Goal: Information Seeking & Learning: Learn about a topic

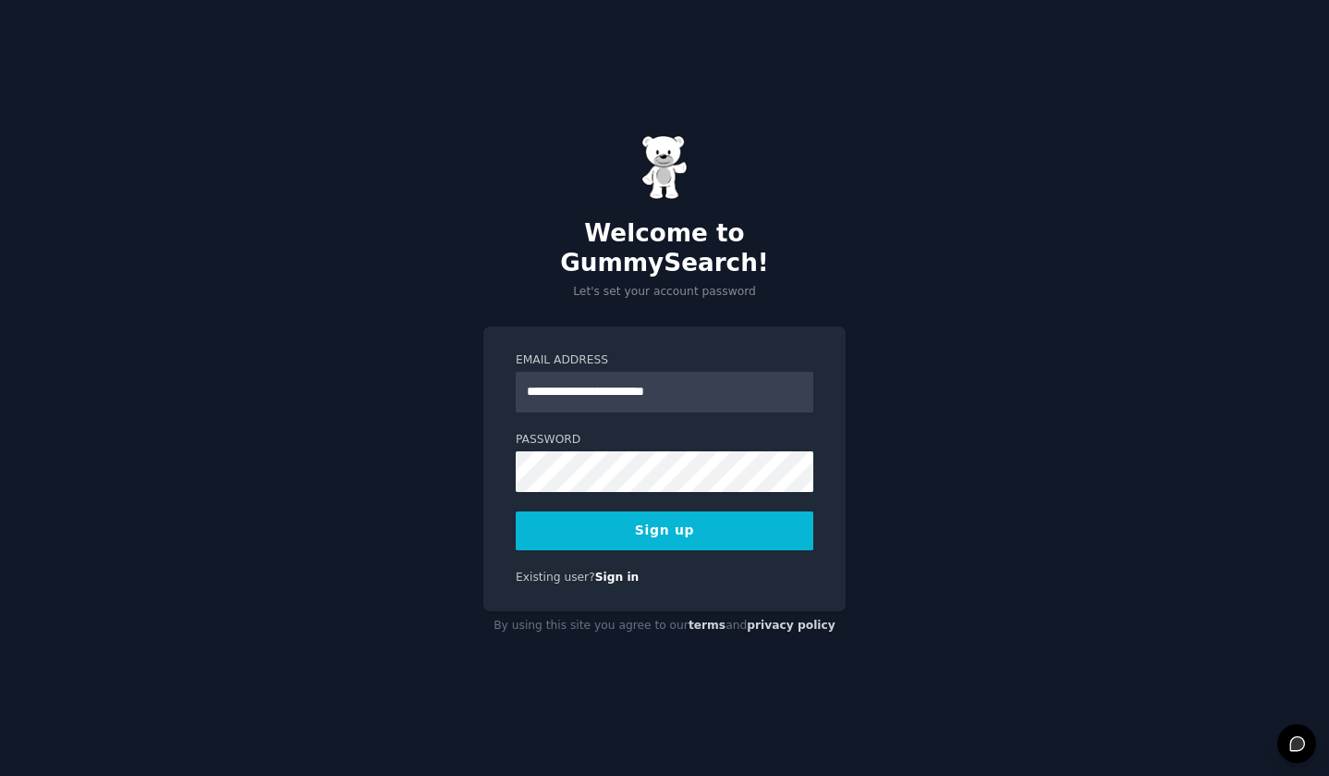
type input "**********"
click at [649, 519] on button "Sign up" at bounding box center [665, 530] width 298 height 39
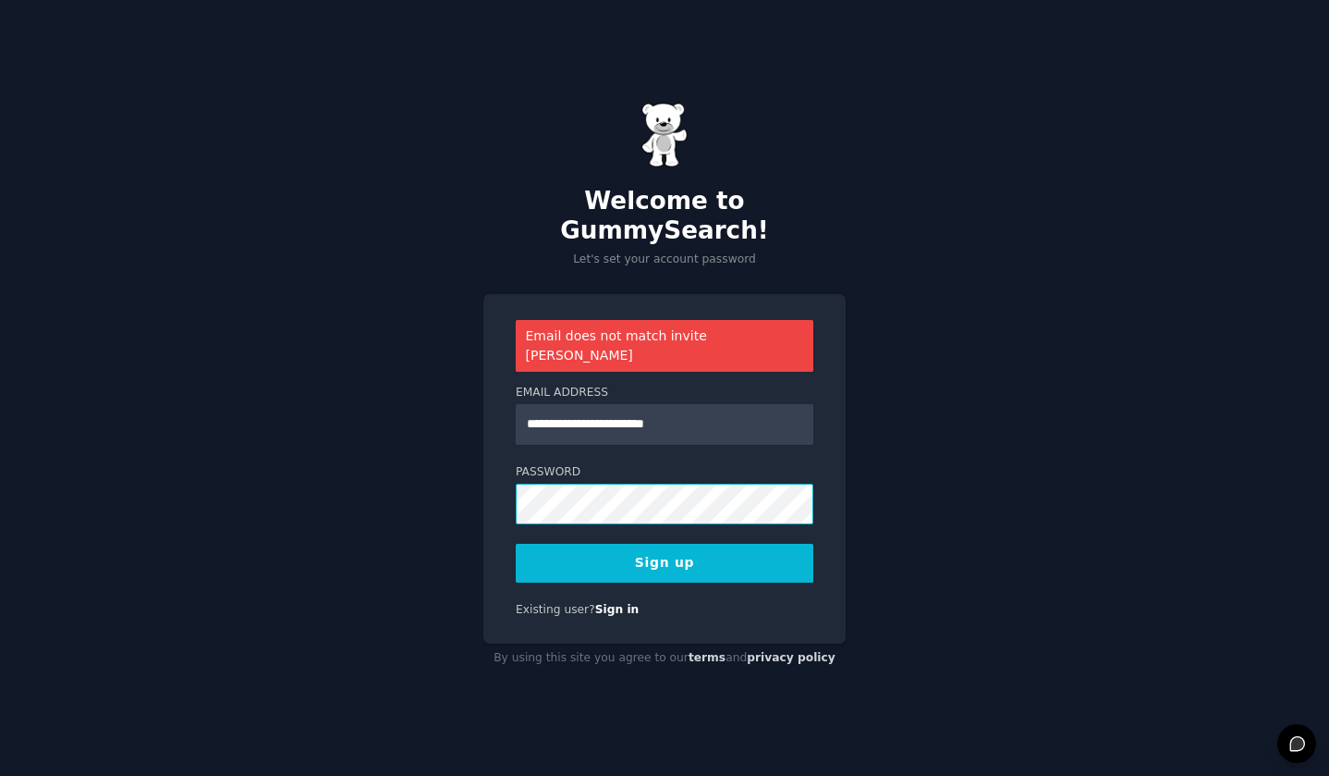
click at [426, 485] on div "**********" at bounding box center [664, 388] width 1329 height 776
click at [677, 544] on button "Sign up" at bounding box center [665, 563] width 298 height 39
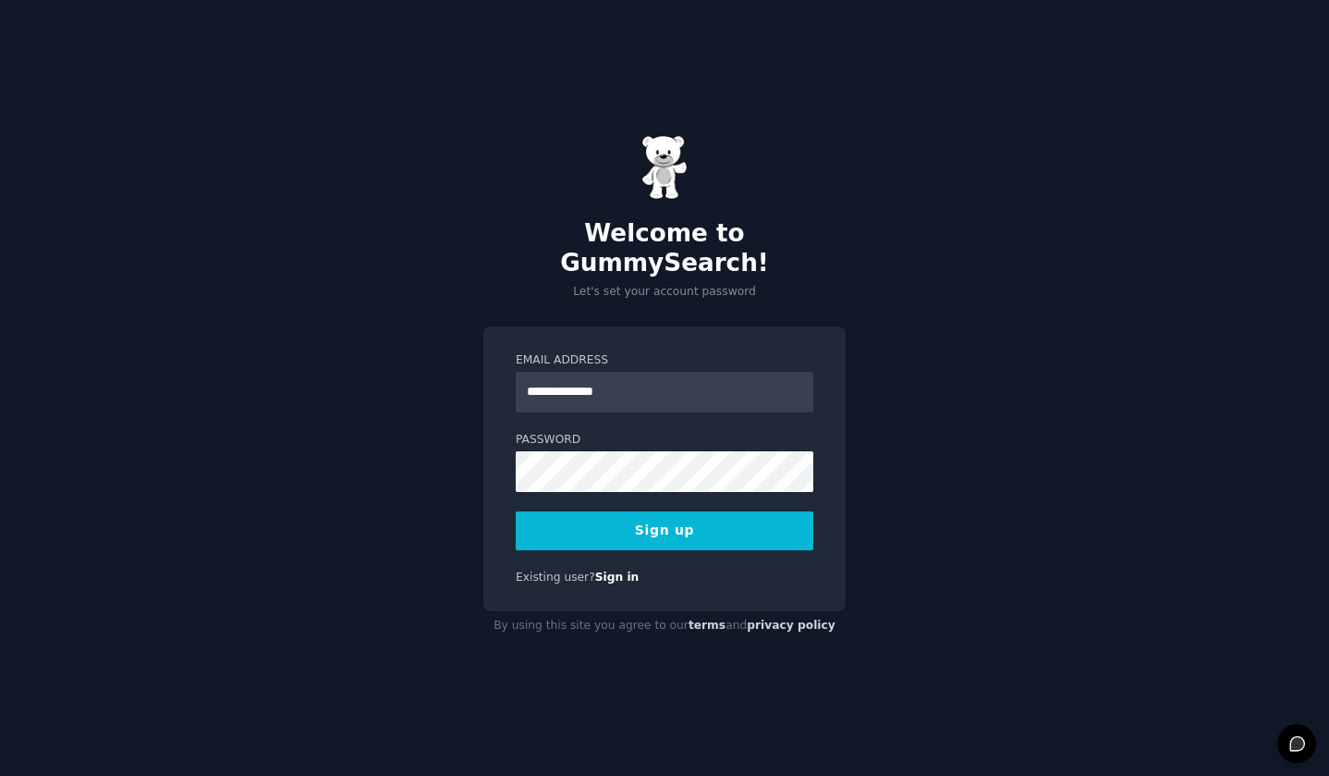
type input "**********"
click at [688, 516] on button "Sign up" at bounding box center [665, 530] width 298 height 39
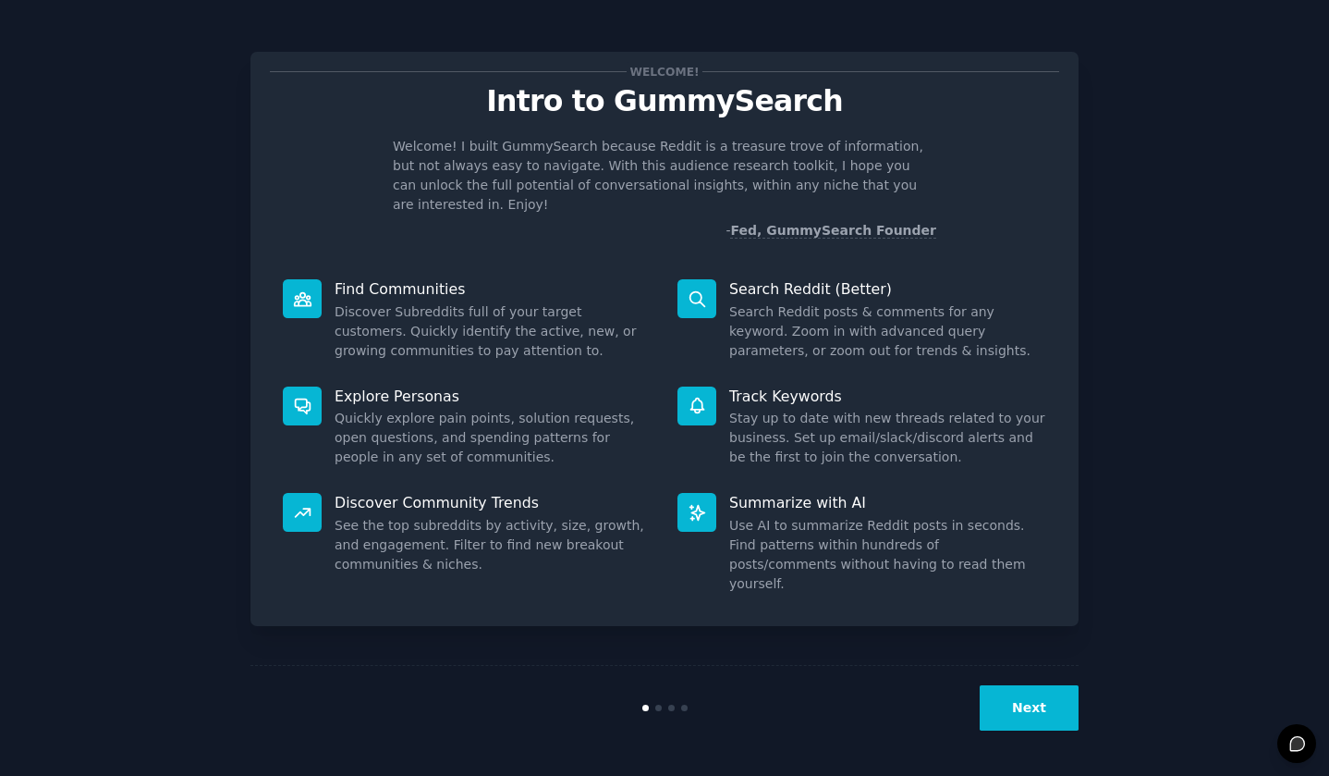
click at [1029, 714] on button "Next" at bounding box center [1029, 707] width 99 height 45
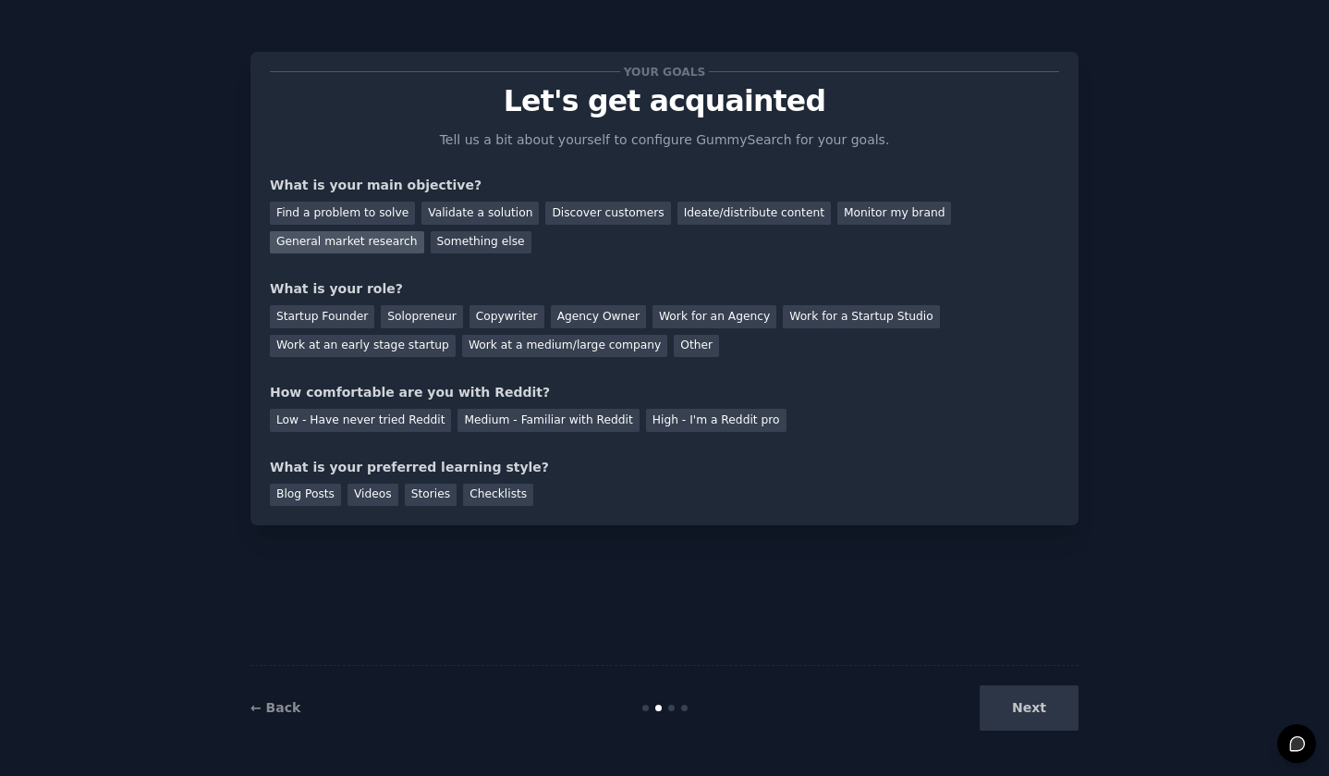
click at [335, 242] on div "General market research" at bounding box center [347, 242] width 154 height 23
click at [475, 210] on div "Validate a solution" at bounding box center [479, 213] width 117 height 23
click at [357, 245] on div "General market research" at bounding box center [347, 242] width 154 height 23
click at [360, 346] on div "Work at an early stage startup" at bounding box center [363, 346] width 186 height 23
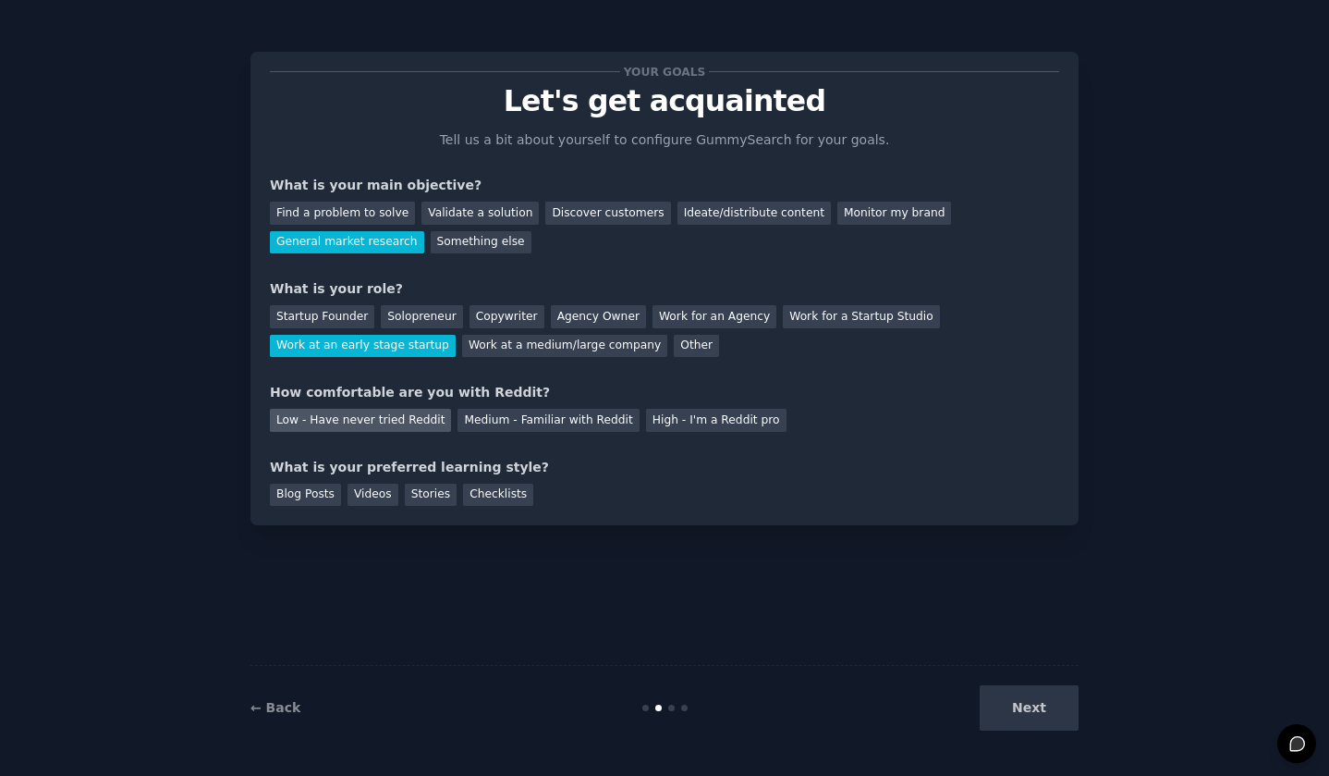
click at [398, 420] on div "Low - Have never tried Reddit" at bounding box center [360, 420] width 181 height 23
click at [485, 495] on div "Checklists" at bounding box center [498, 494] width 70 height 23
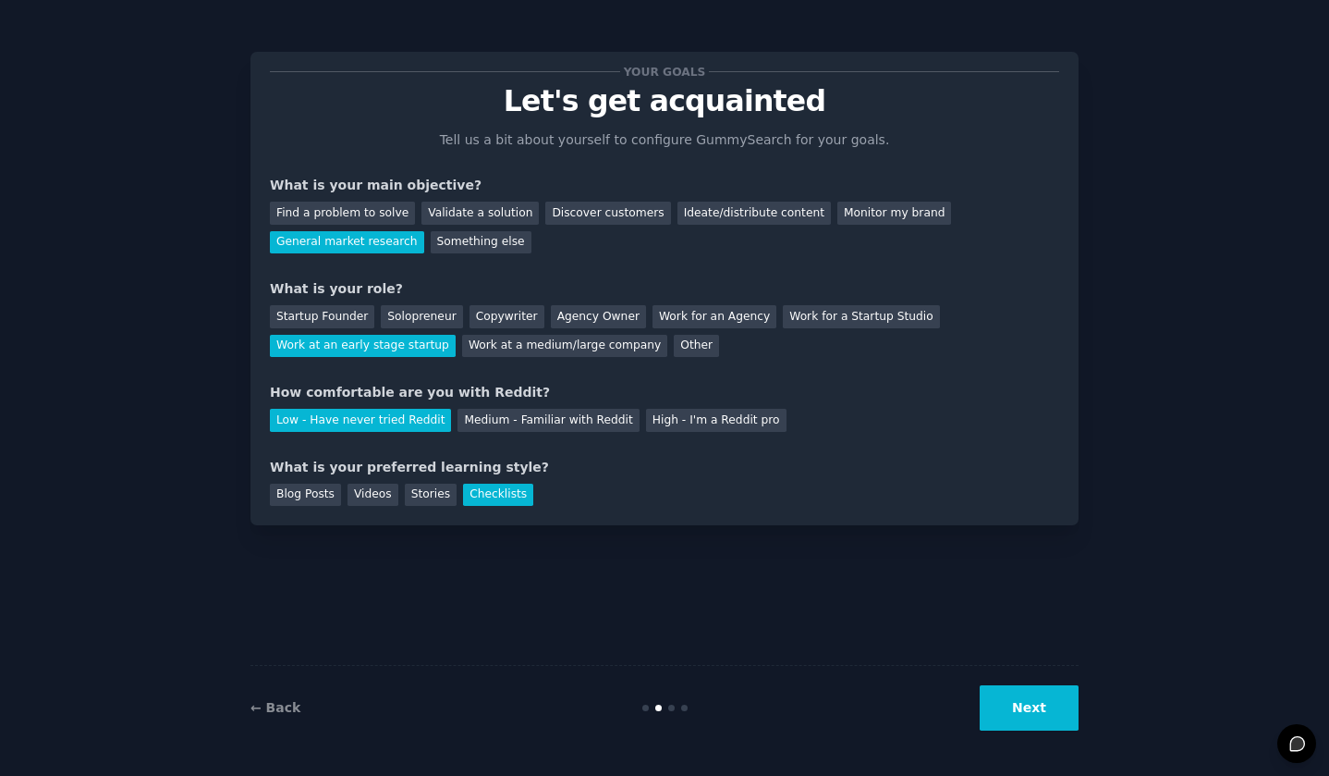
click at [1038, 711] on button "Next" at bounding box center [1029, 707] width 99 height 45
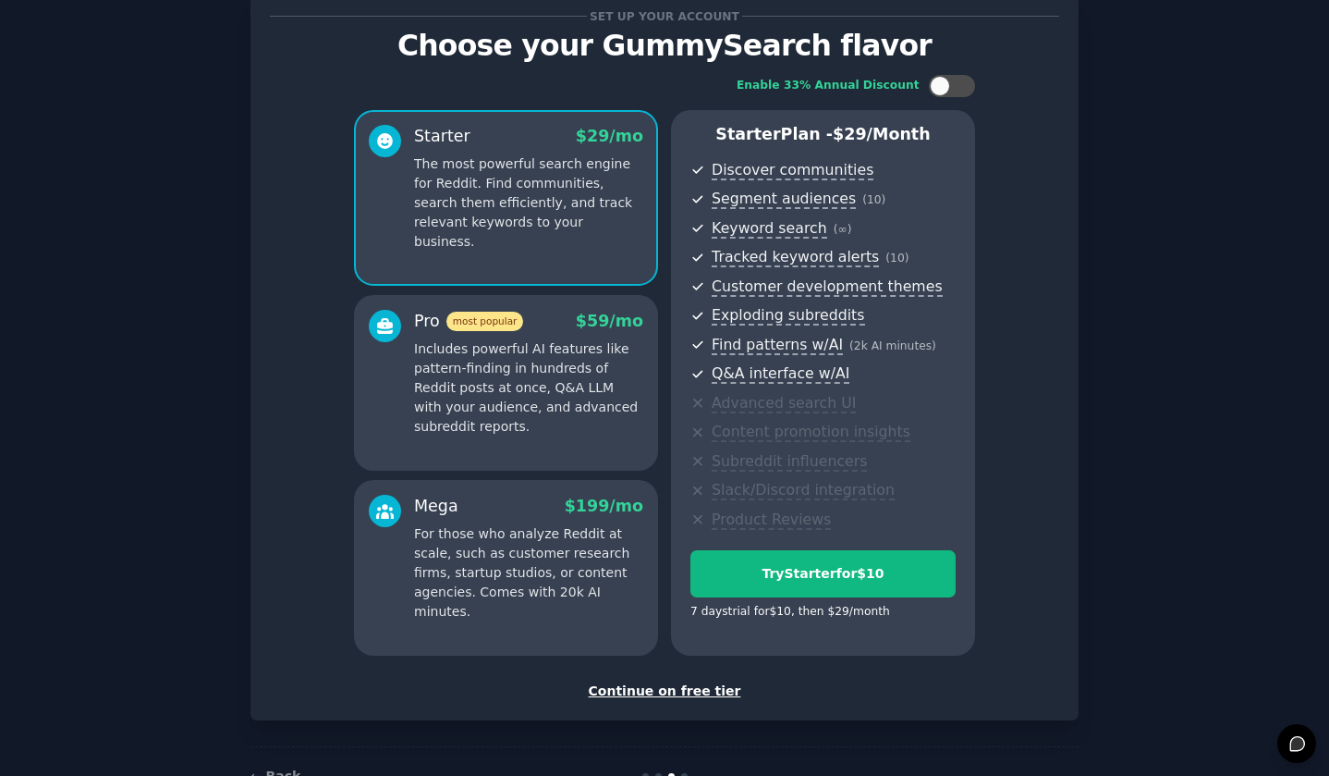
scroll to position [111, 0]
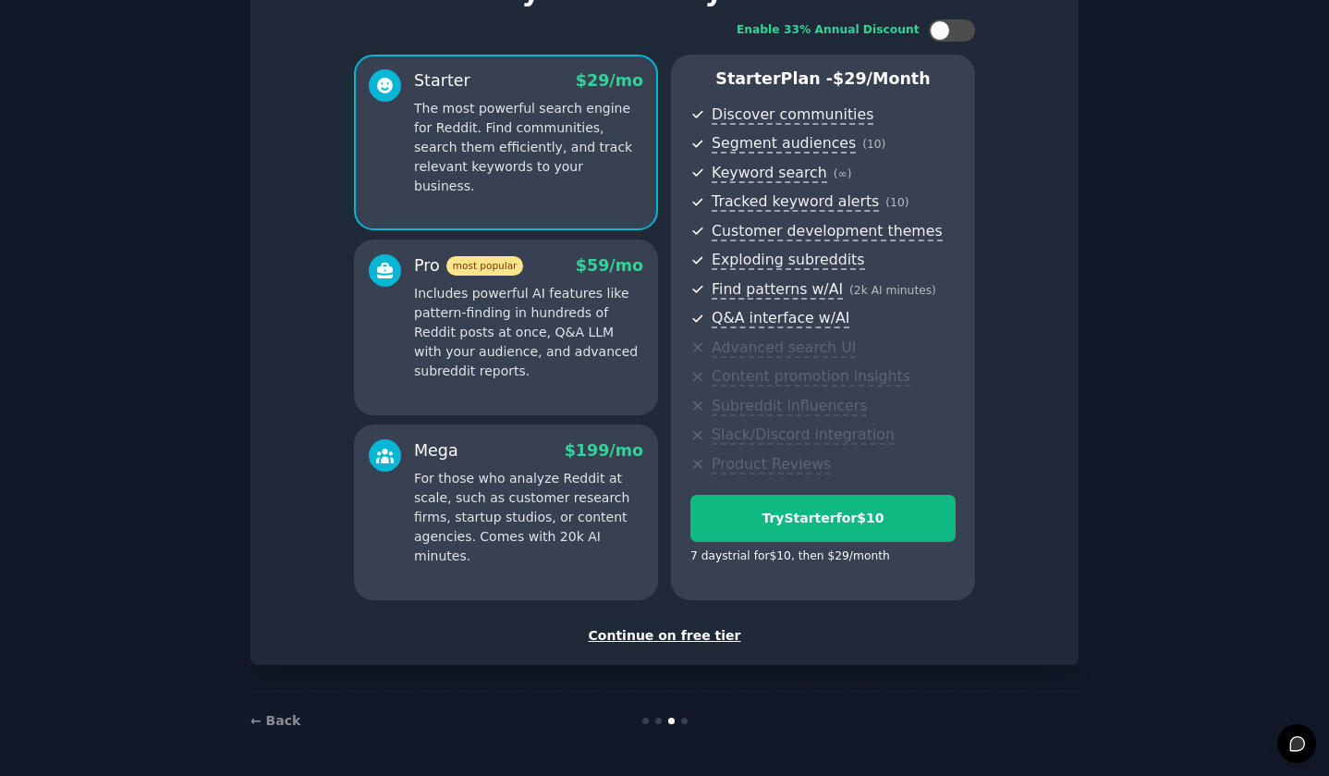
click at [672, 637] on div "Continue on free tier" at bounding box center [664, 635] width 789 height 19
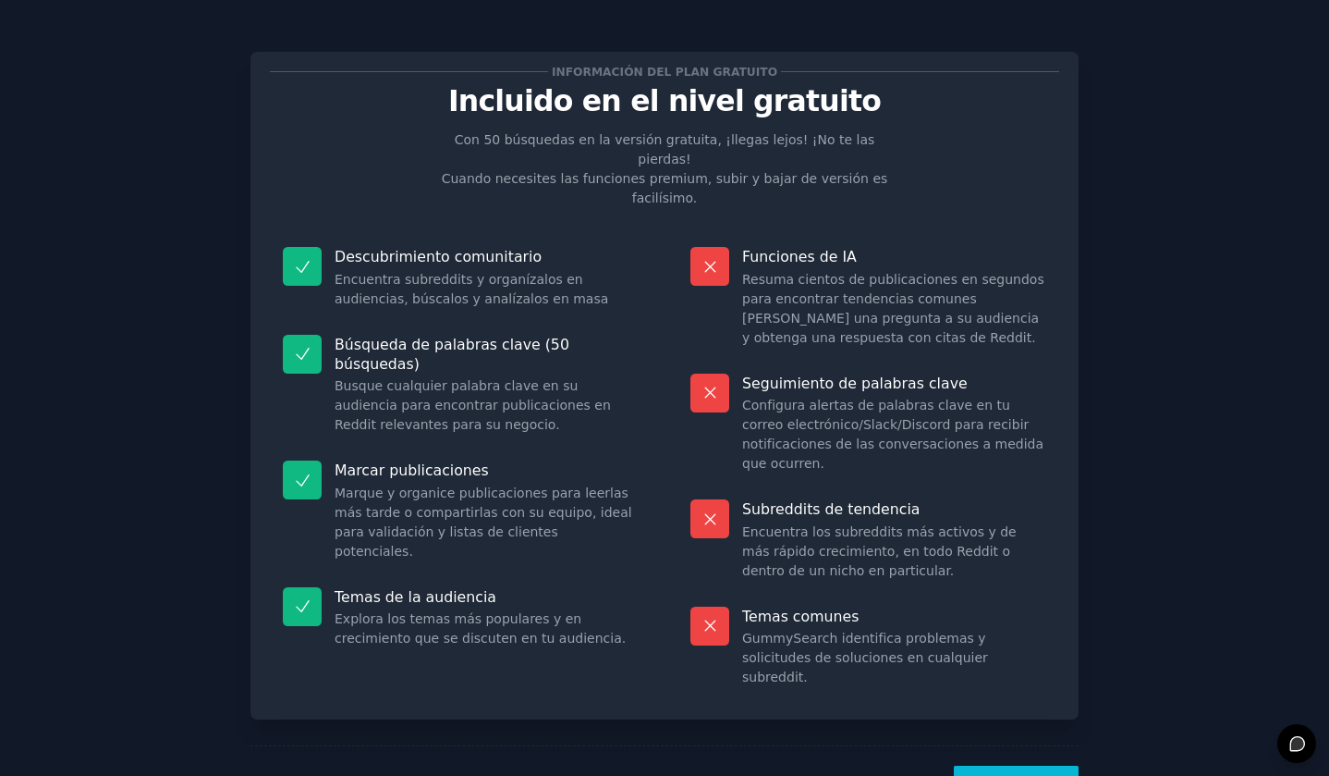
click at [1004, 775] on font "¡Vamos!" at bounding box center [1016, 787] width 60 height 15
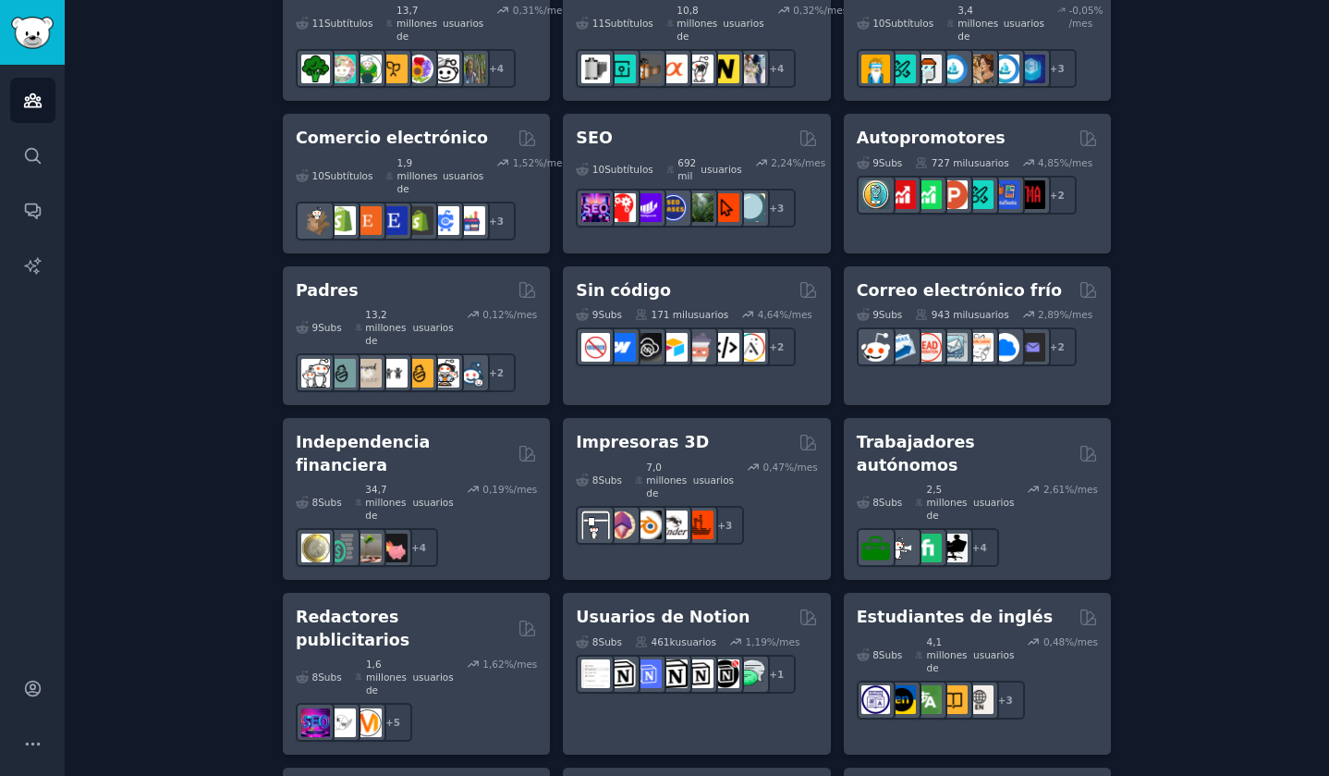
scroll to position [1196, 0]
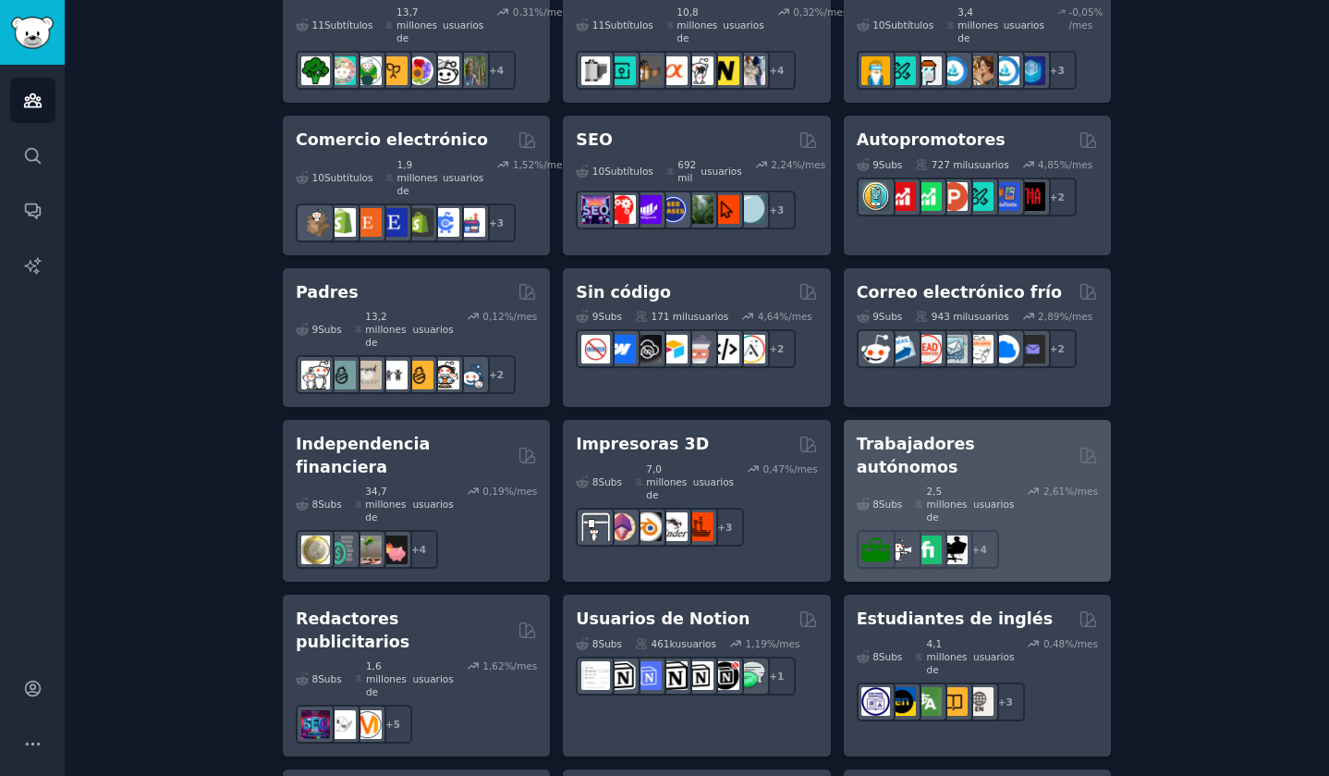
click at [893, 434] on font "Trabajadores autónomos" at bounding box center [916, 455] width 118 height 42
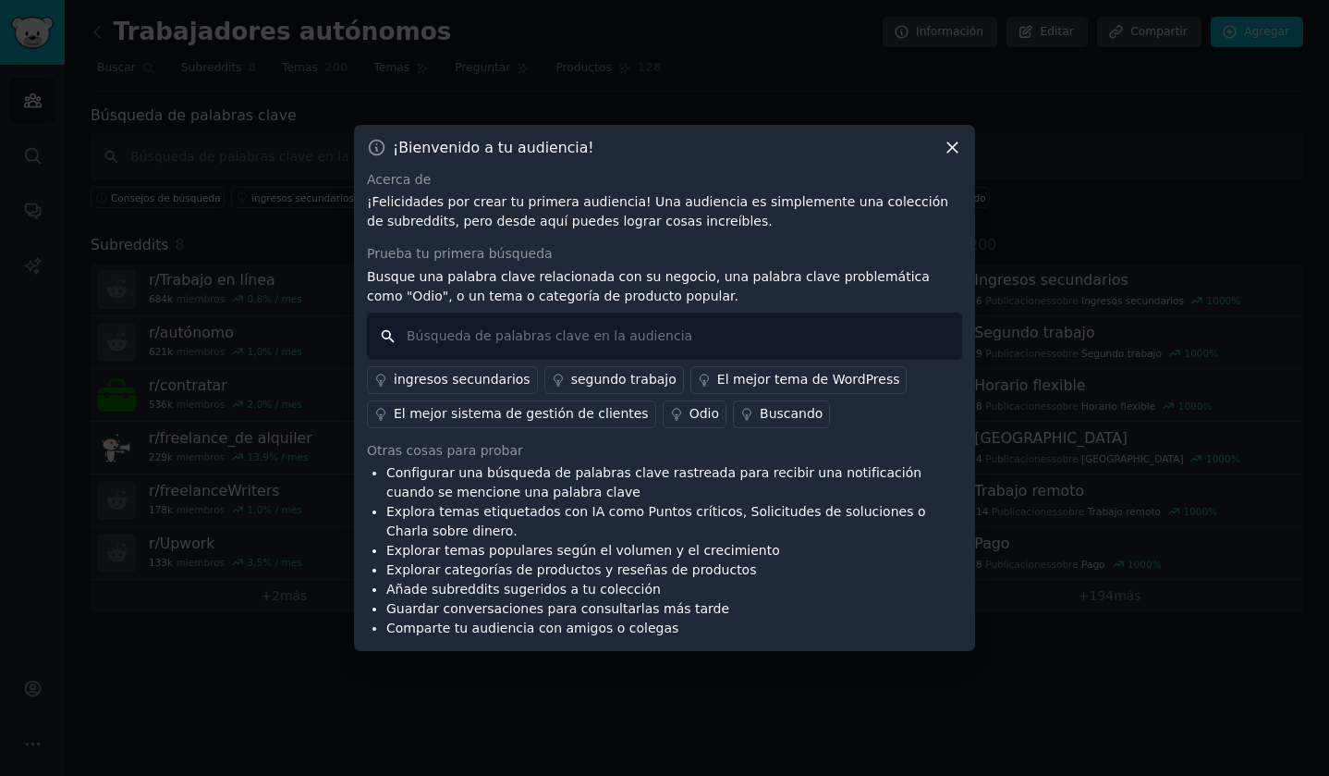
click at [544, 342] on input "text" at bounding box center [664, 335] width 595 height 47
type input "a"
type input "legal"
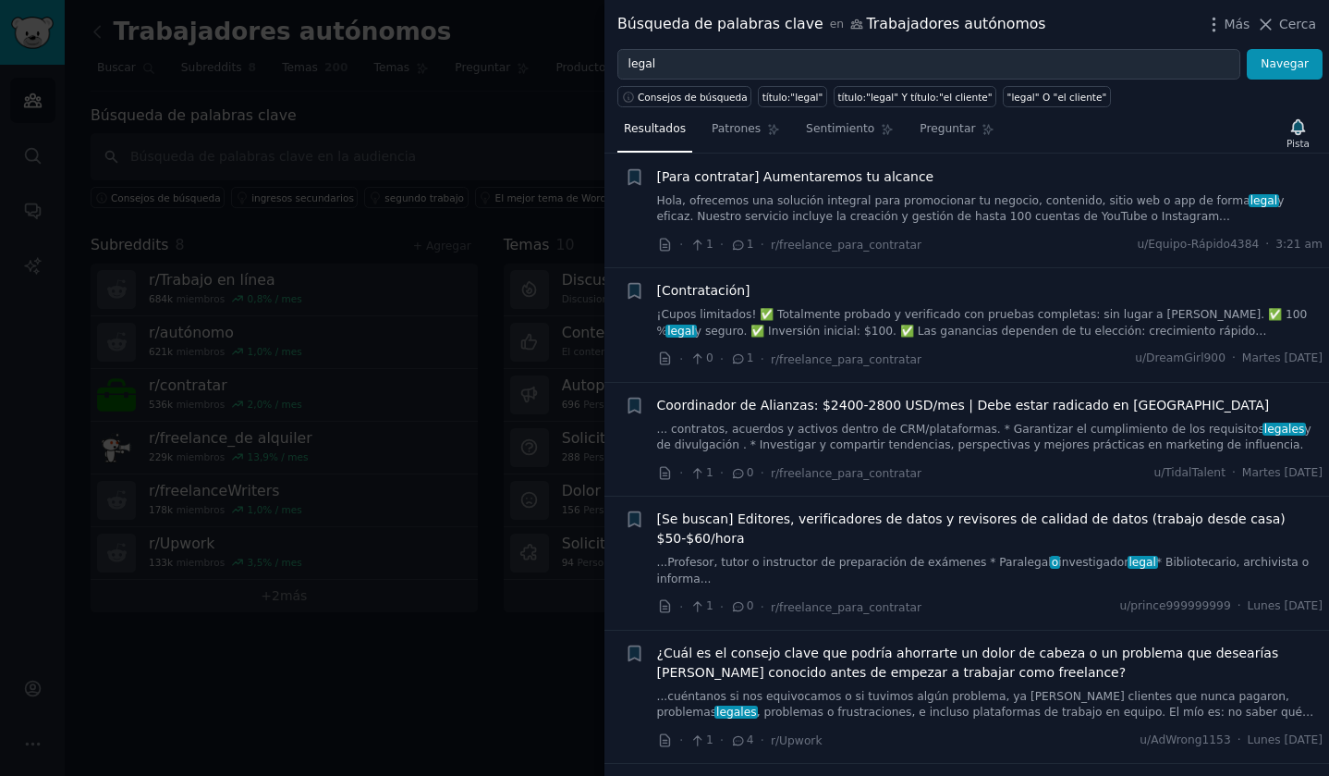
scroll to position [47, 0]
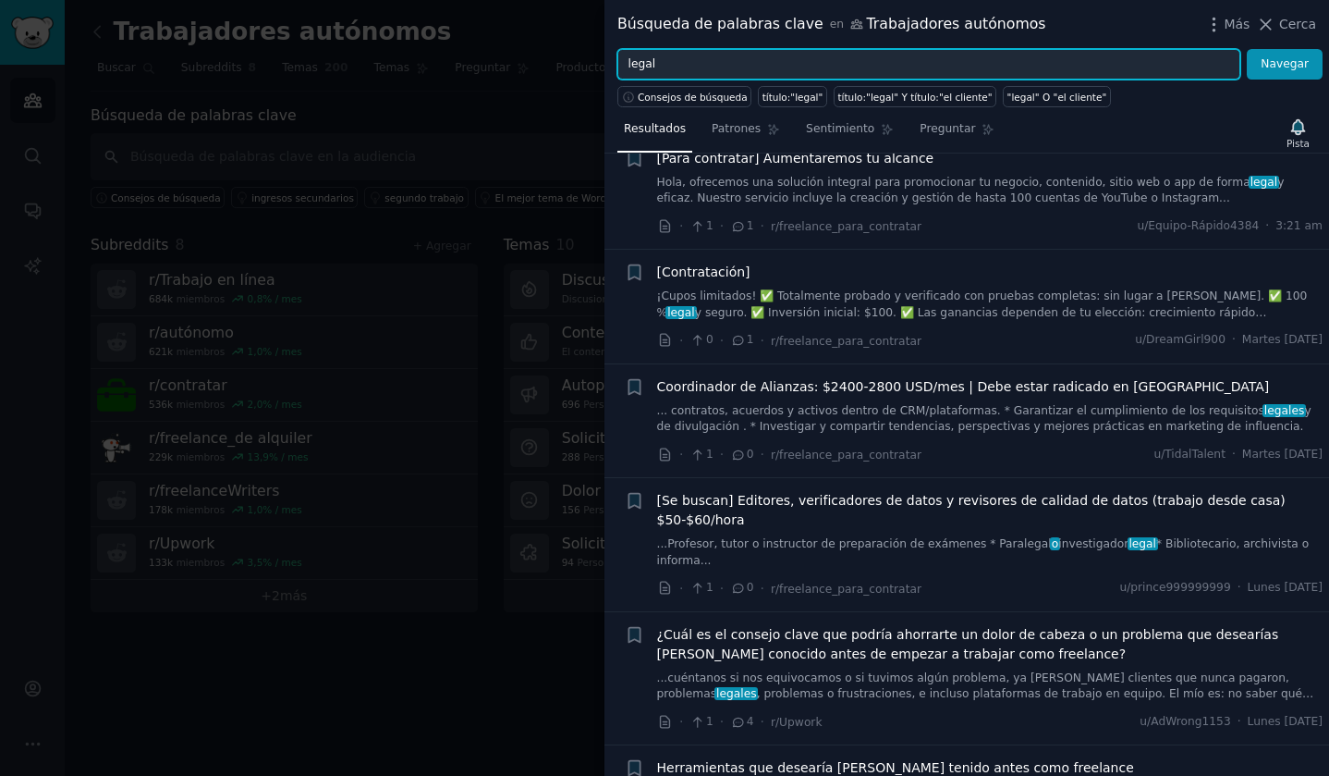
drag, startPoint x: 682, startPoint y: 66, endPoint x: 619, endPoint y: 67, distance: 62.9
click at [619, 67] on input "legal" at bounding box center [928, 64] width 623 height 31
click at [1247, 49] on button "Navegar" at bounding box center [1285, 64] width 76 height 31
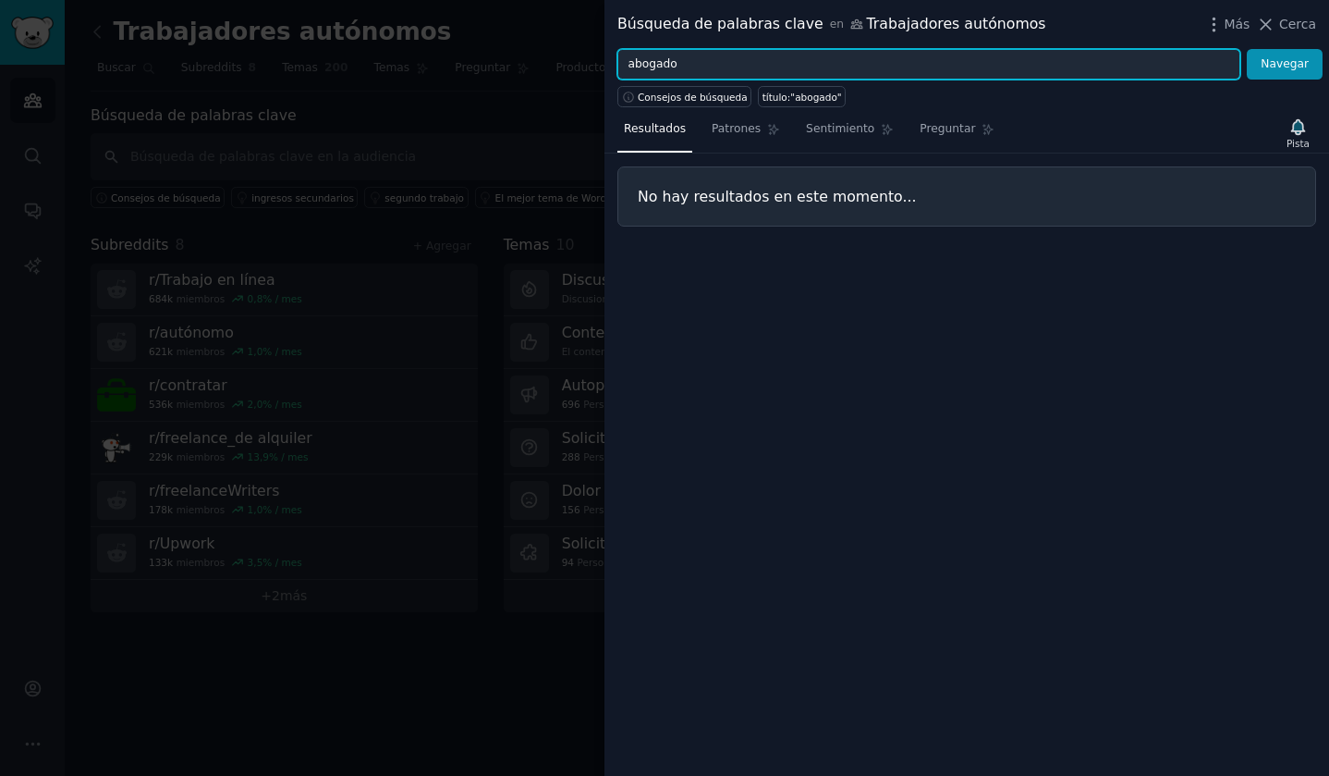
drag, startPoint x: 708, startPoint y: 69, endPoint x: 613, endPoint y: 67, distance: 95.2
click at [613, 67] on div "abogado Navegar" at bounding box center [967, 64] width 725 height 31
click at [1247, 49] on button "Navegar" at bounding box center [1285, 64] width 76 height 31
type input "p"
click at [1247, 49] on button "Navegar" at bounding box center [1285, 64] width 76 height 31
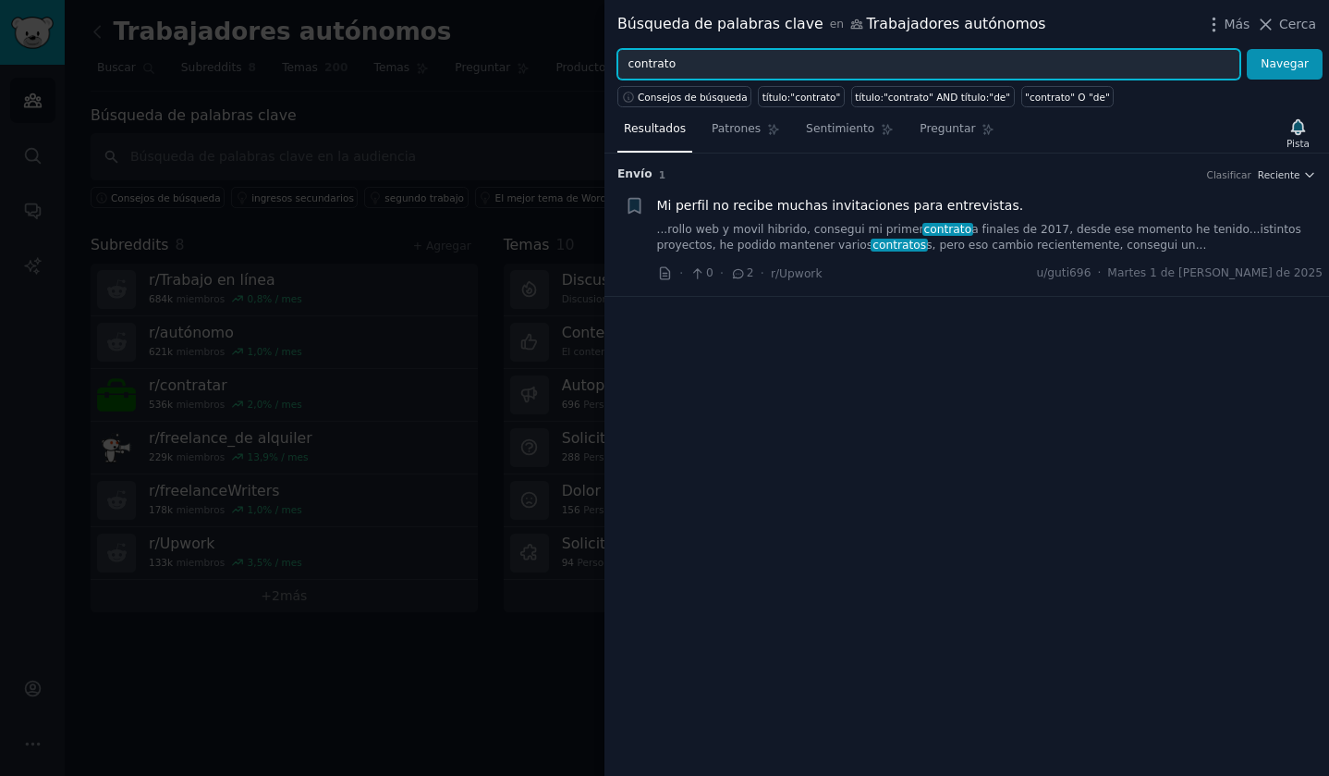
drag, startPoint x: 682, startPoint y: 60, endPoint x: 592, endPoint y: 64, distance: 89.7
click at [593, 64] on div "Búsqueda de palabras clave en Trabajadores autónomos Más Cerca contrato Navegar…" at bounding box center [664, 388] width 1329 height 776
type input "legal"
click at [1247, 49] on button "Navegar" at bounding box center [1285, 64] width 76 height 31
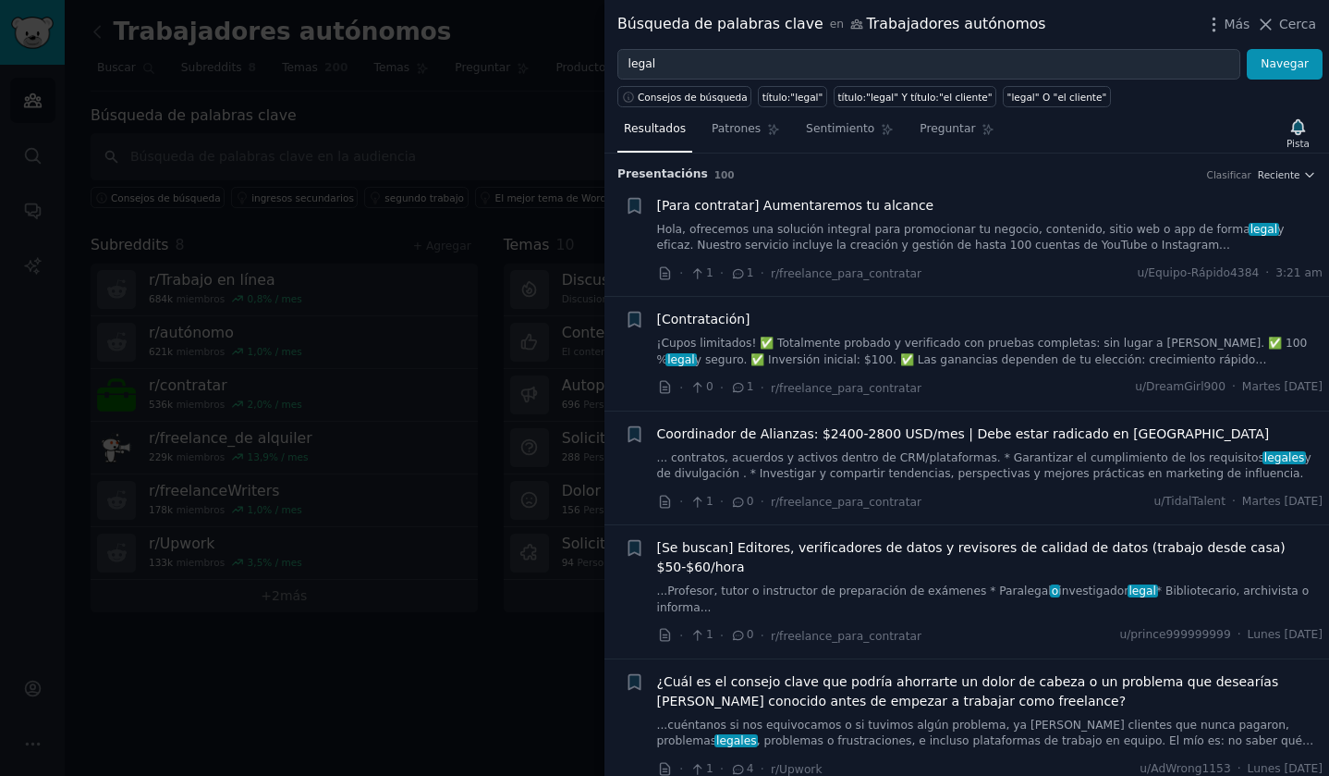
click at [1266, 21] on icon at bounding box center [1267, 24] width 10 height 10
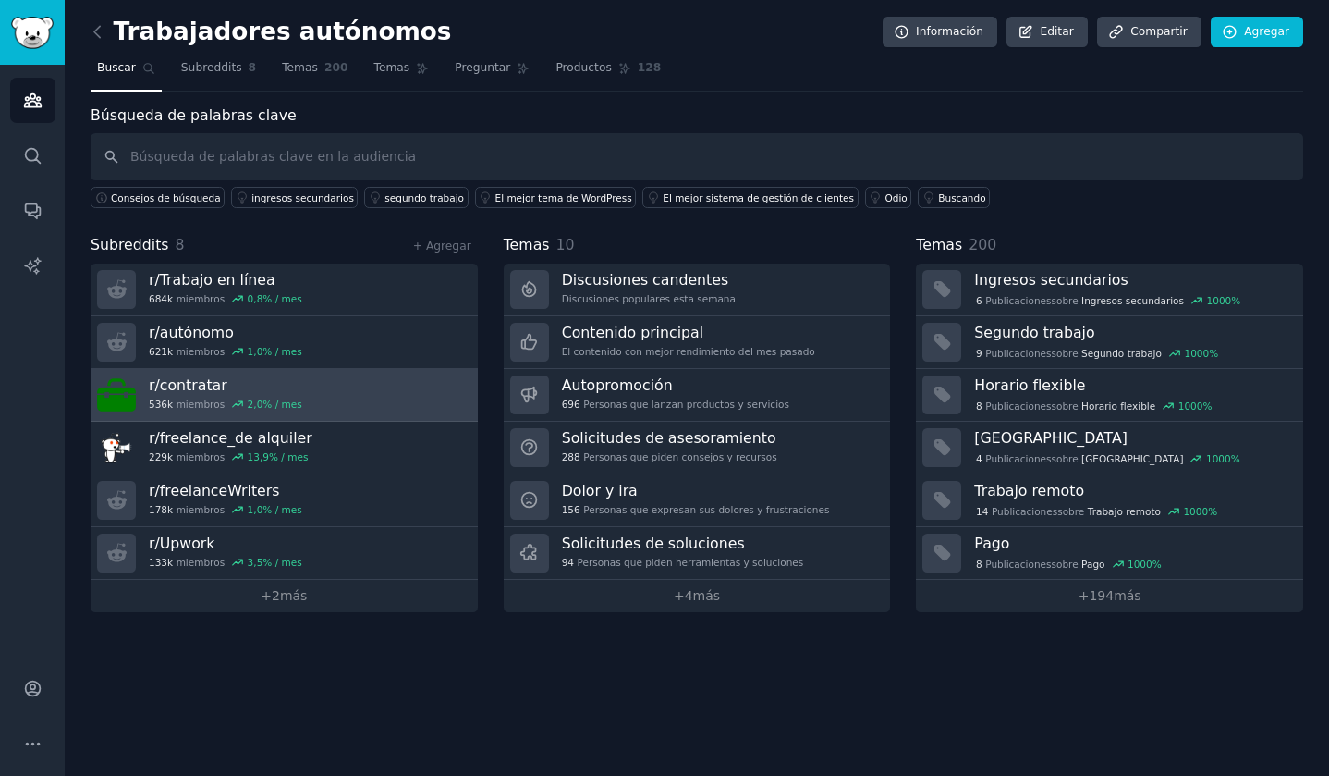
click at [365, 392] on link "r/ contratar 536k miembros 2,0 % / mes" at bounding box center [284, 395] width 387 height 53
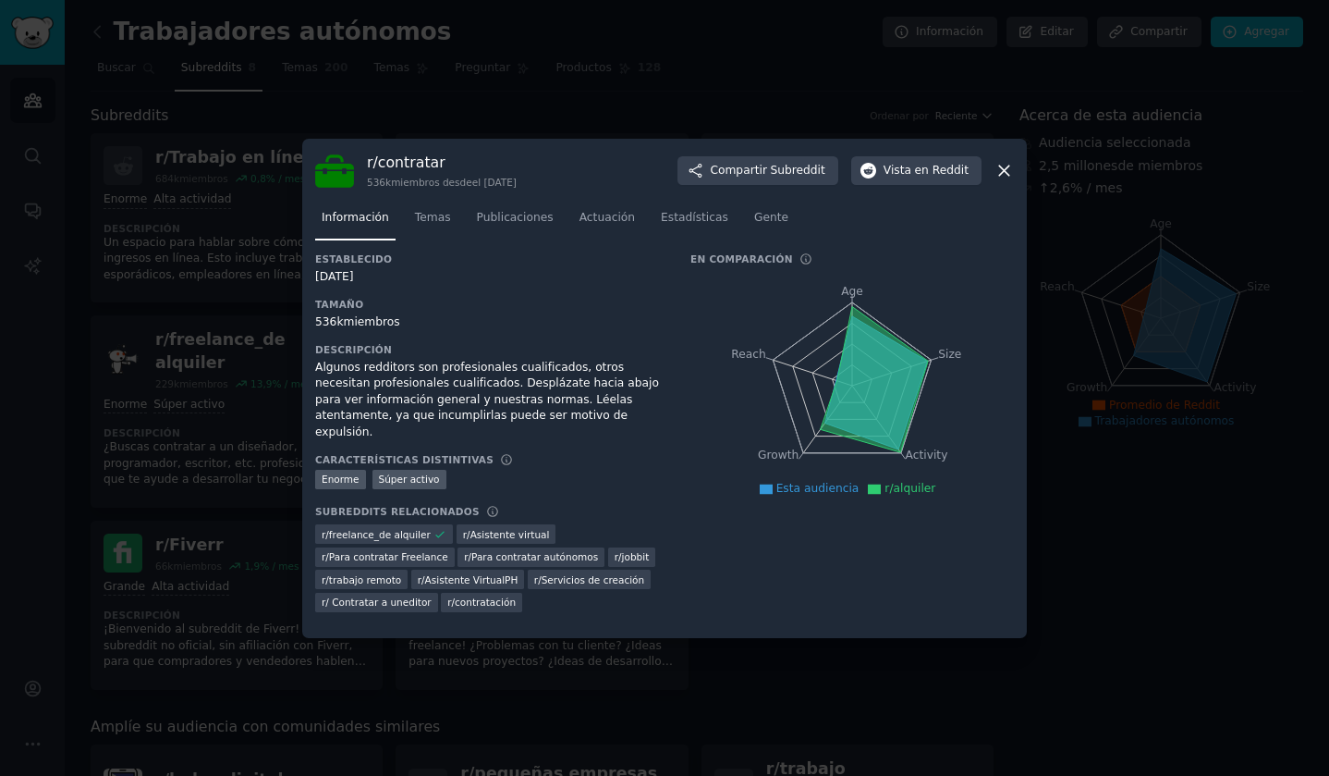
click at [1002, 176] on icon at bounding box center [1004, 170] width 19 height 19
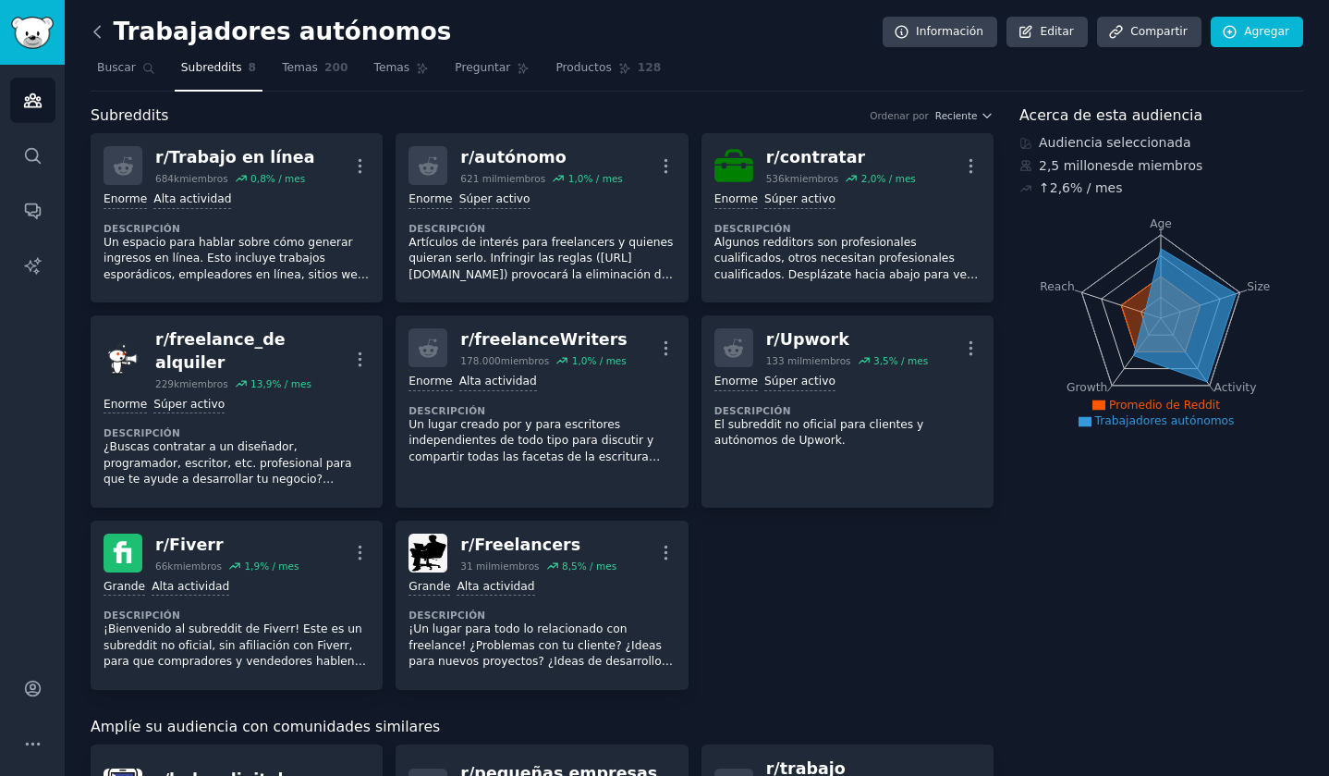
click at [96, 29] on icon at bounding box center [97, 31] width 6 height 11
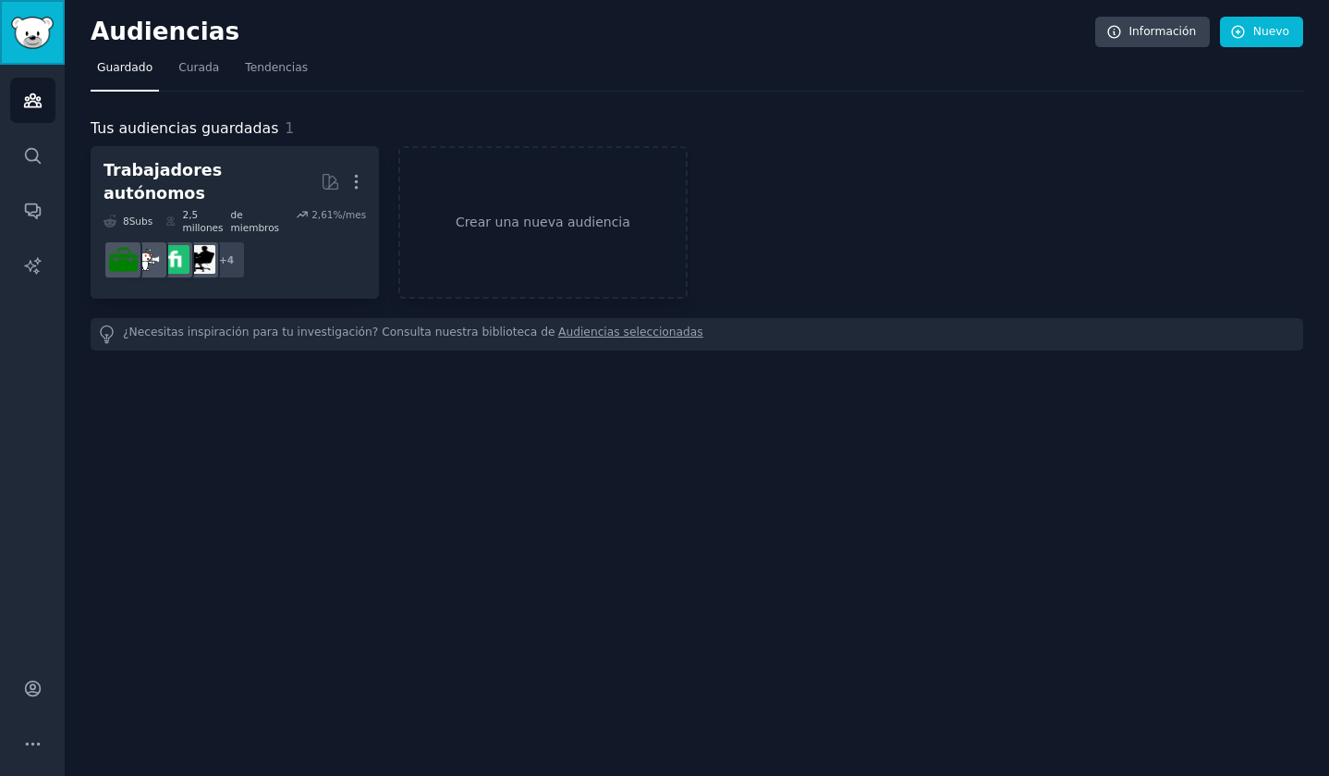
click at [31, 41] on img "Barra lateral" at bounding box center [32, 33] width 43 height 32
click at [1281, 29] on font "Nuevo" at bounding box center [1271, 31] width 36 height 13
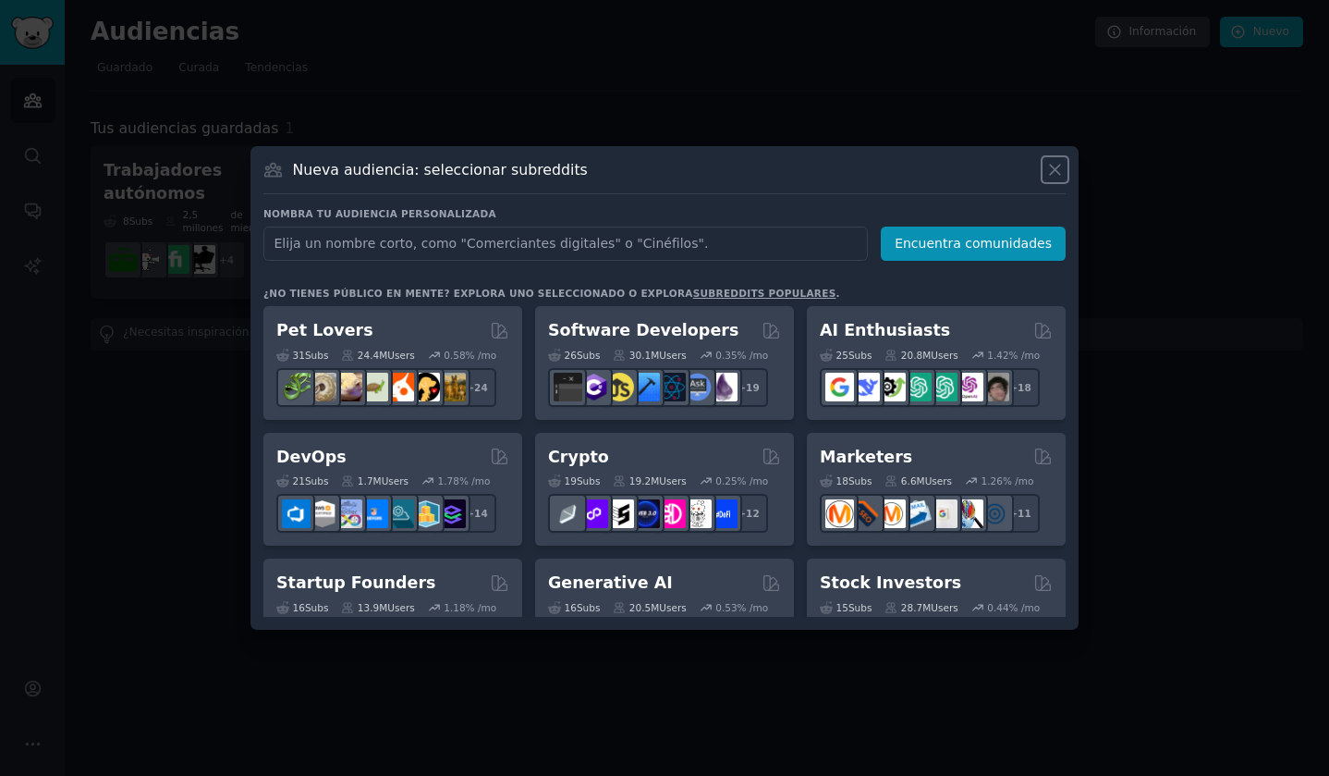
click at [1058, 170] on icon at bounding box center [1054, 169] width 19 height 19
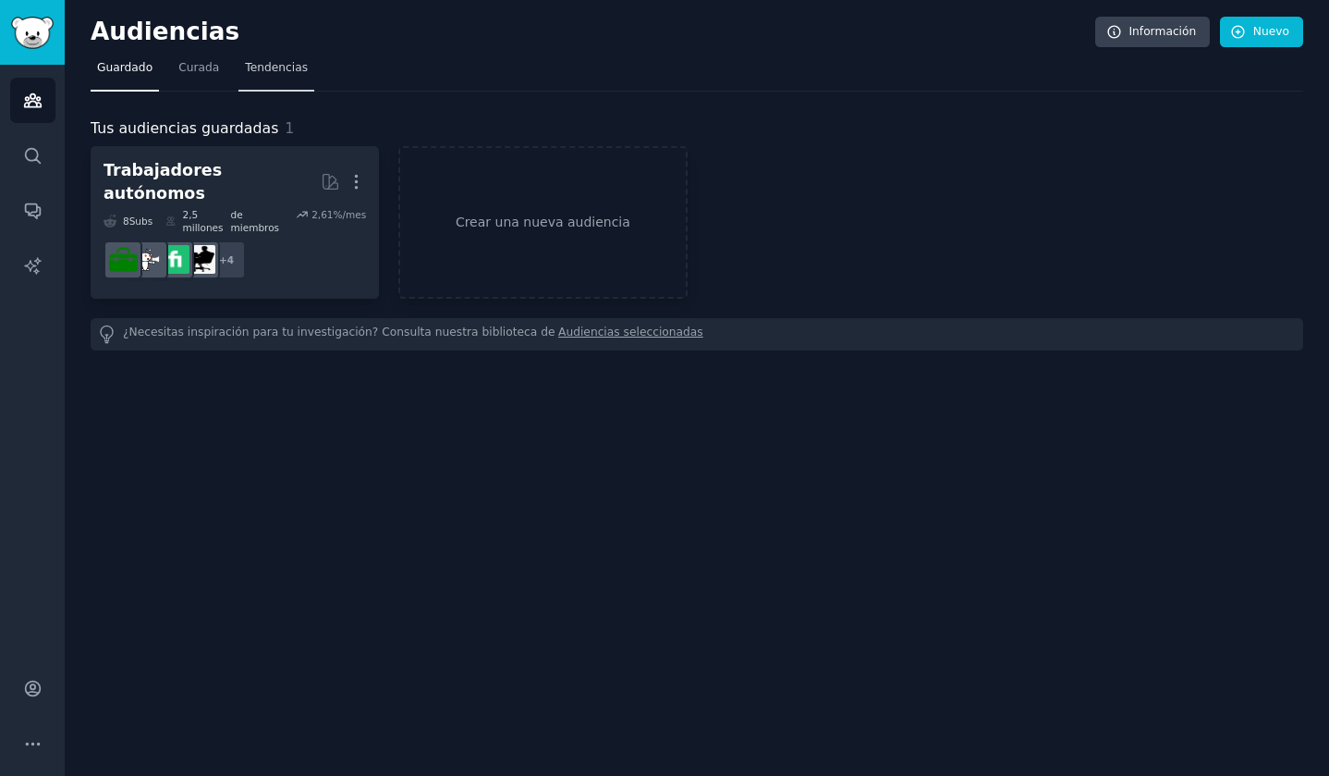
click at [273, 67] on font "Tendencias" at bounding box center [276, 67] width 63 height 13
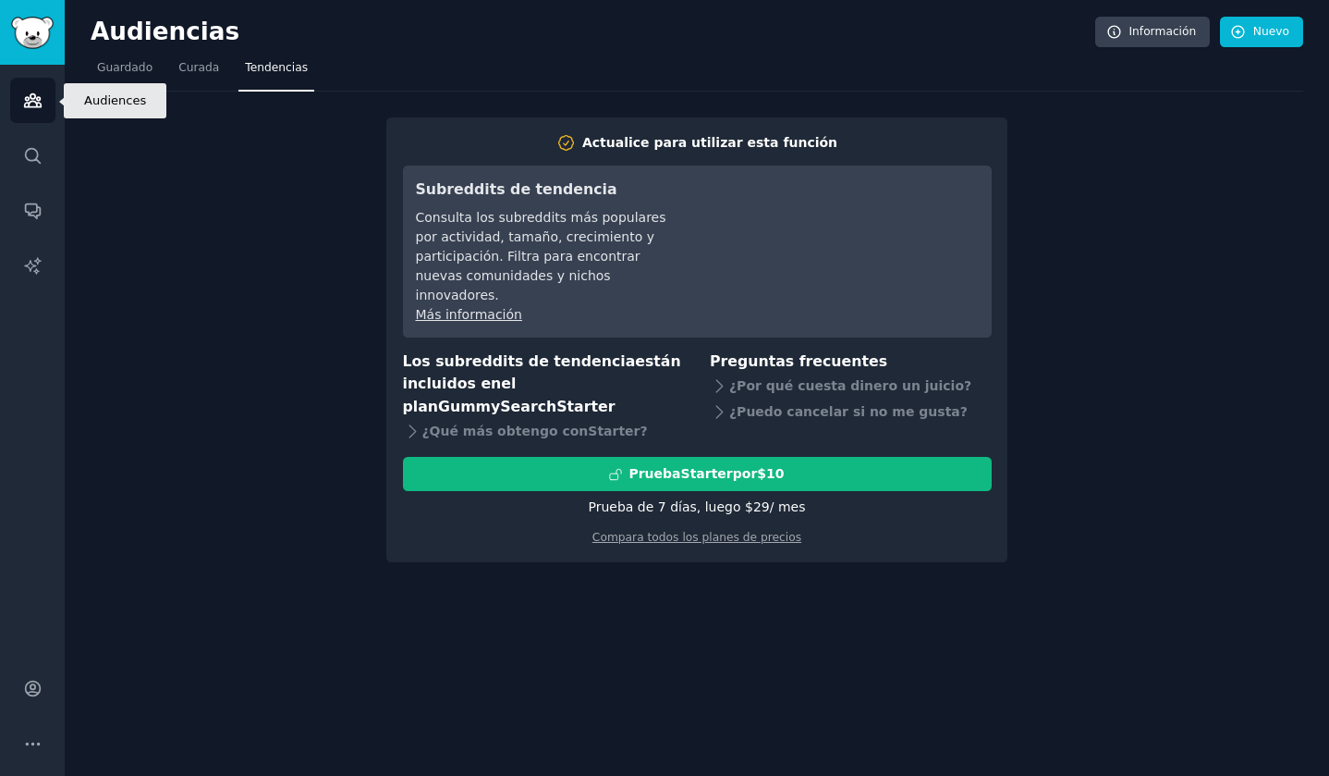
click at [29, 94] on icon "Barra lateral" at bounding box center [32, 100] width 19 height 19
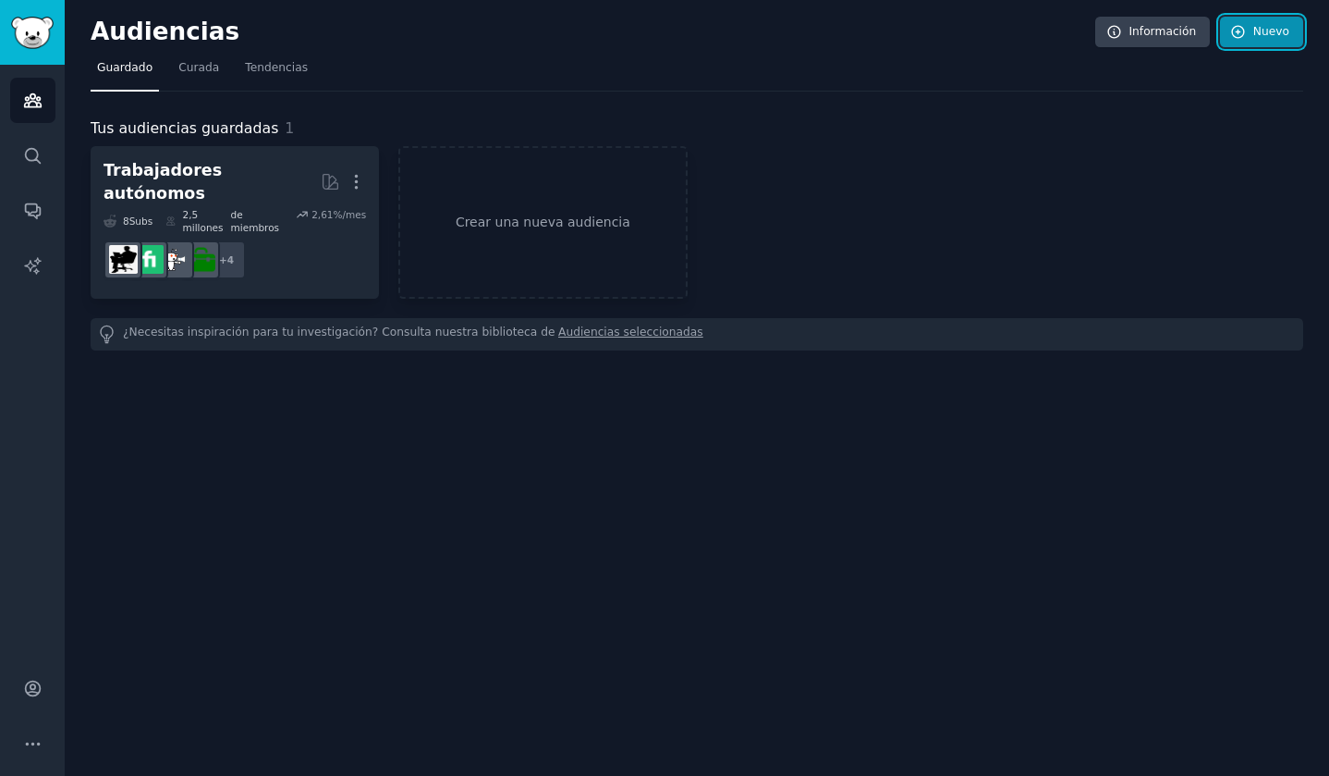
click at [1242, 29] on icon at bounding box center [1238, 32] width 17 height 17
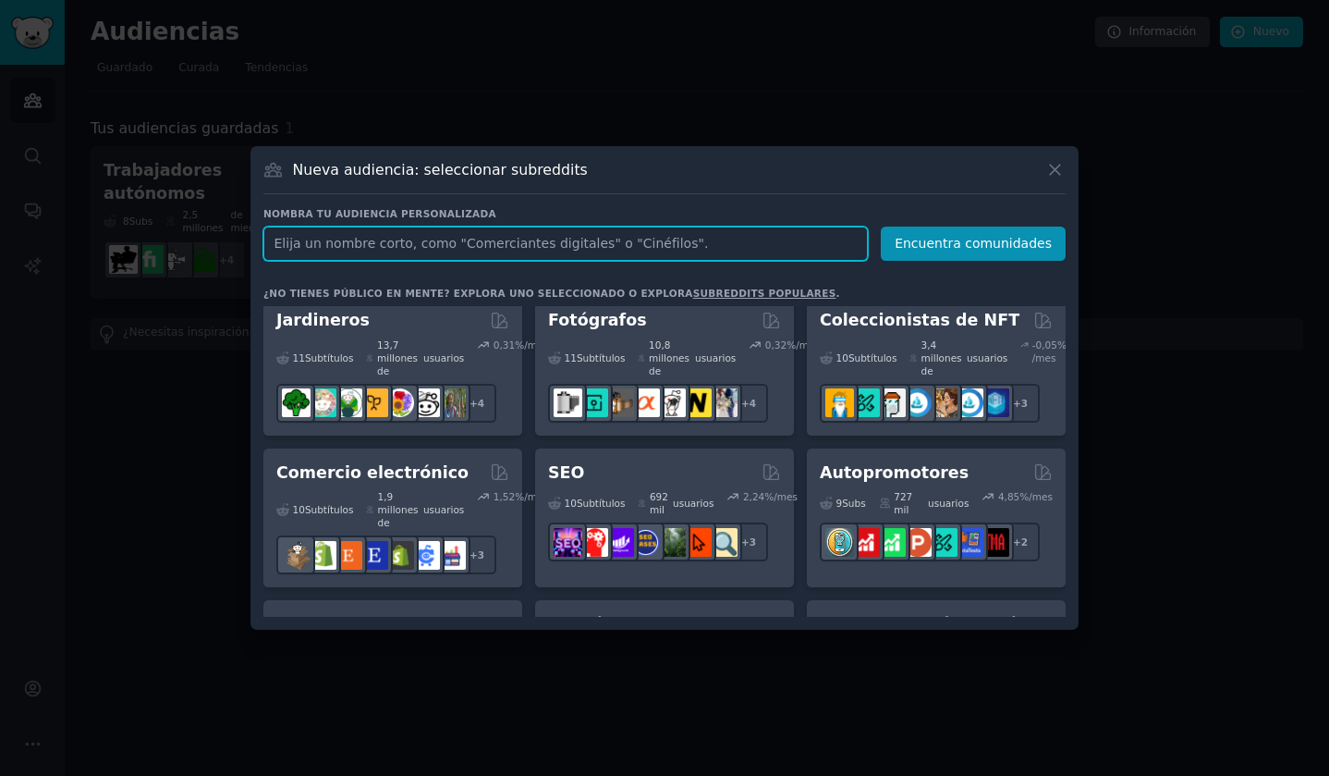
scroll to position [833, 0]
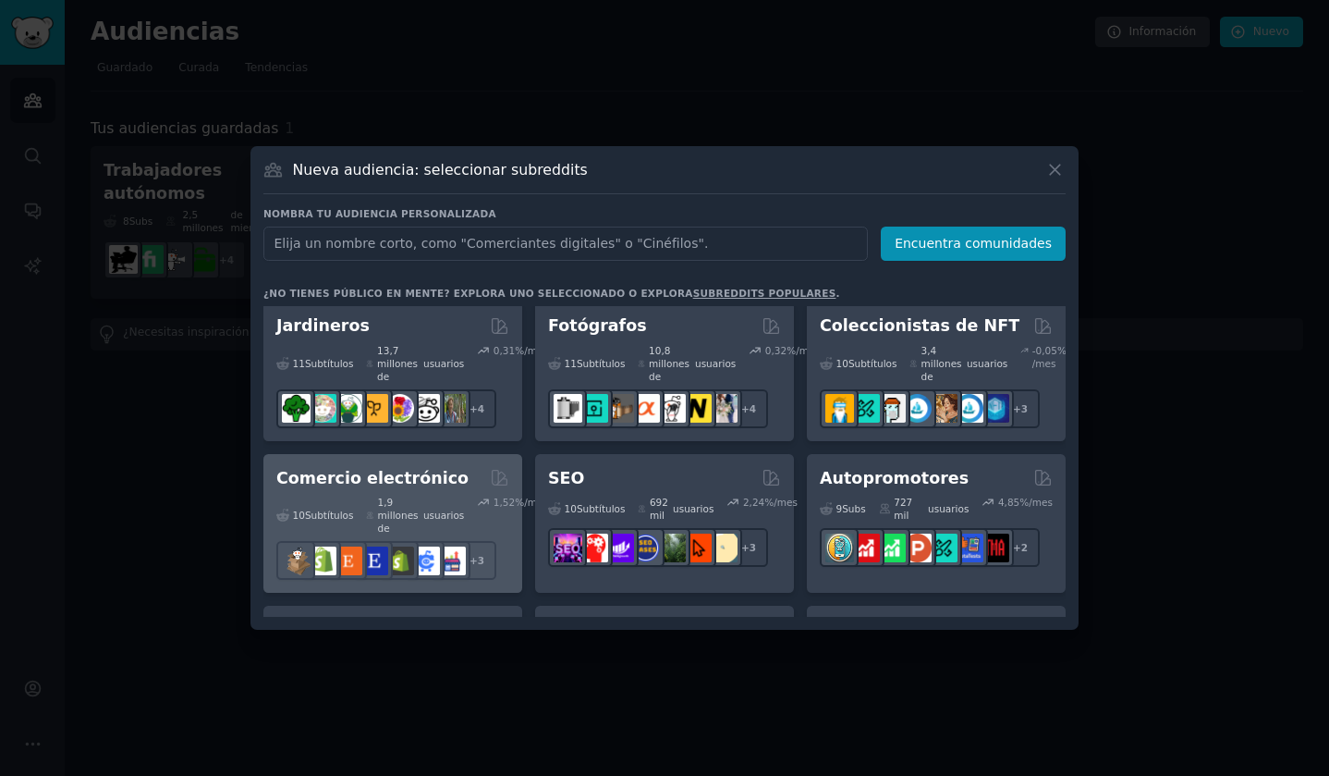
click at [409, 495] on font "1,9 millones de" at bounding box center [400, 514] width 45 height 39
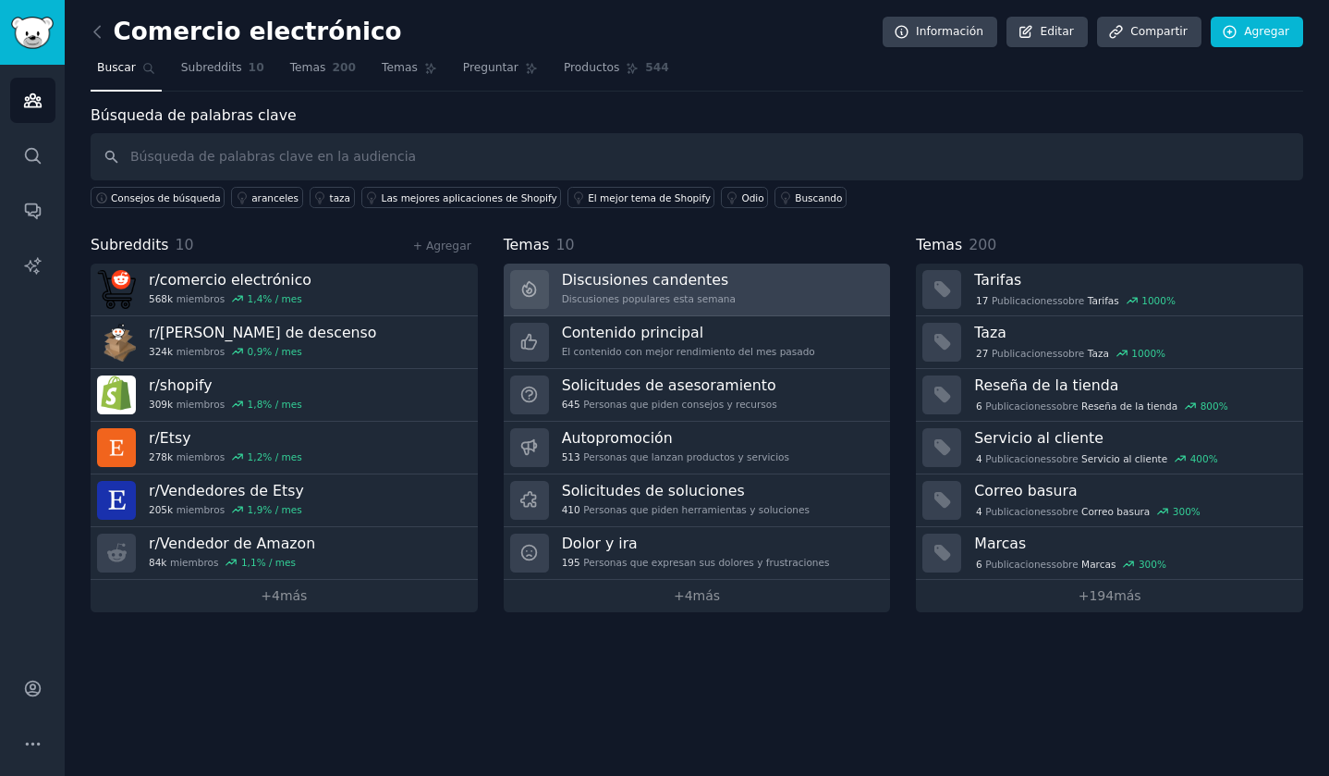
click at [747, 289] on link "Discusiones candentes Discusiones populares esta semana" at bounding box center [697, 289] width 387 height 53
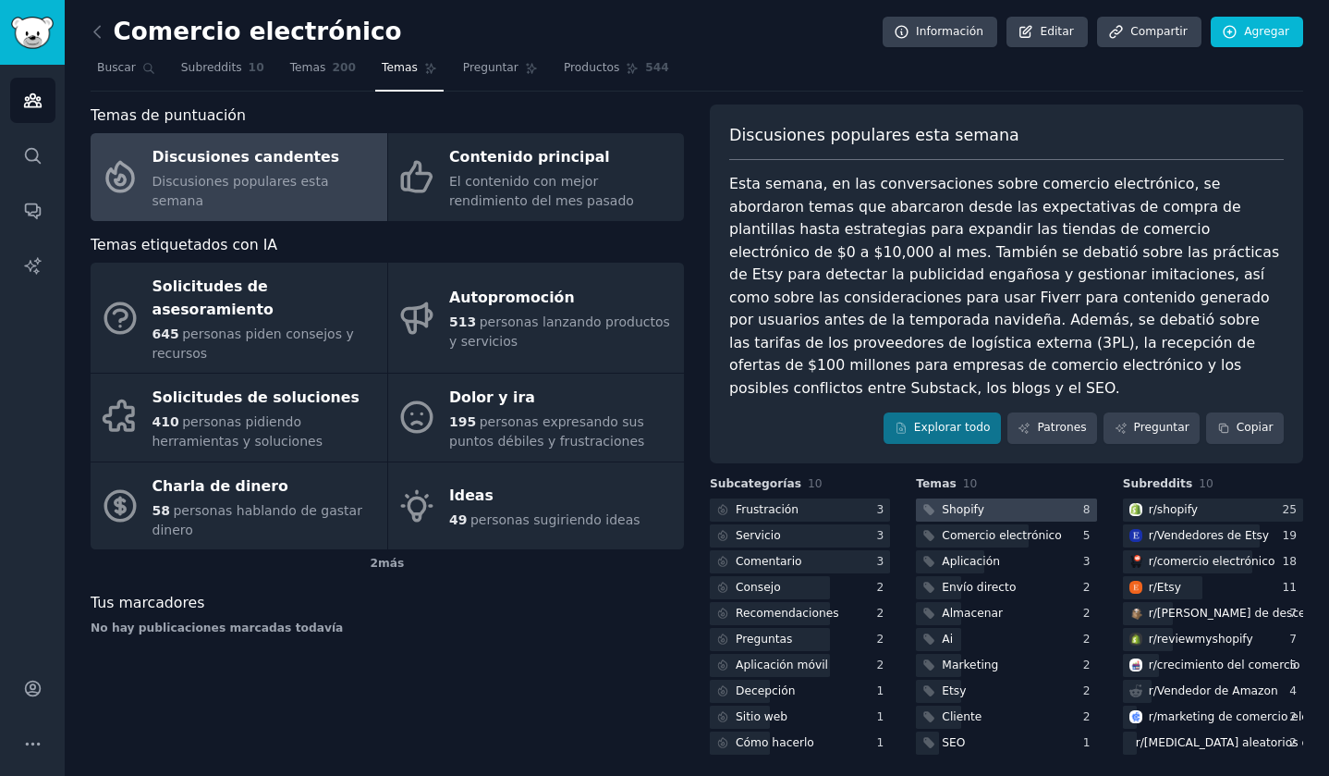
click at [1057, 498] on div at bounding box center [1006, 509] width 180 height 23
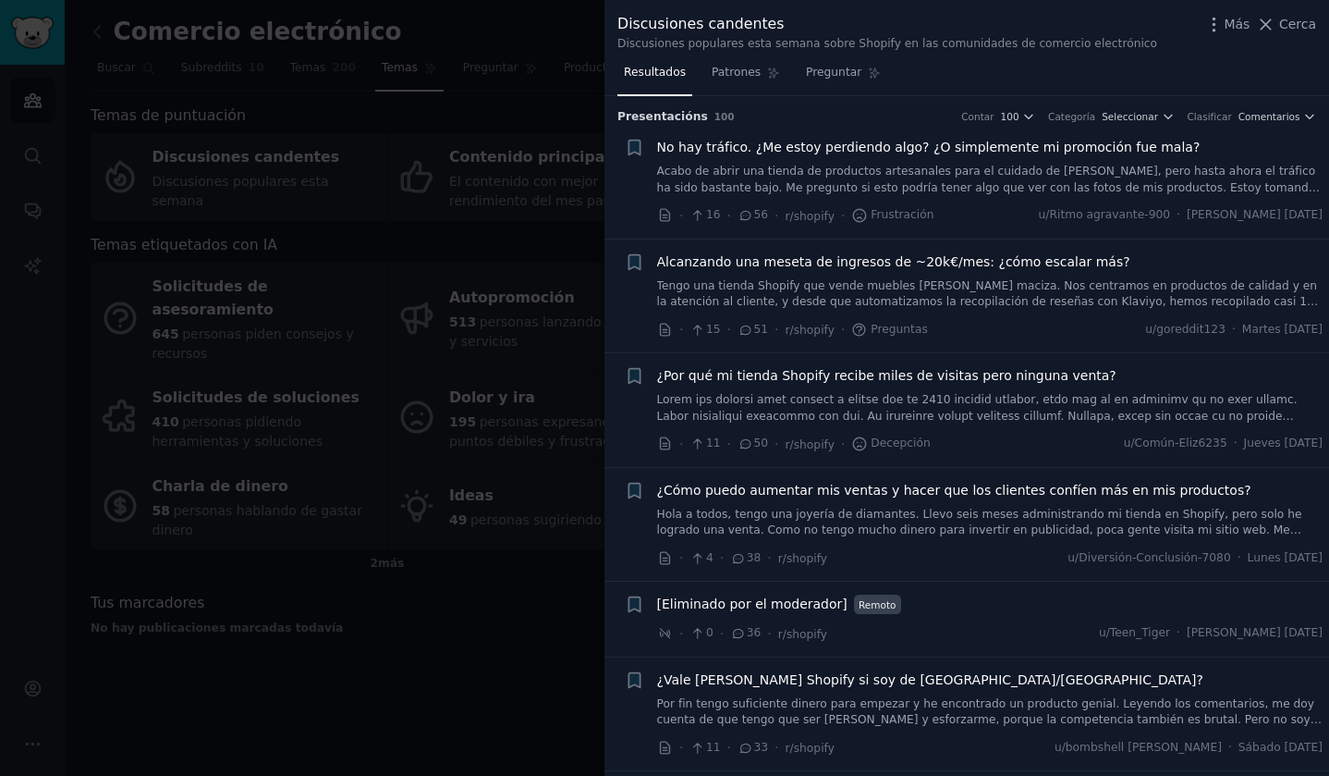
click at [1103, 414] on font at bounding box center [990, 488] width 666 height 191
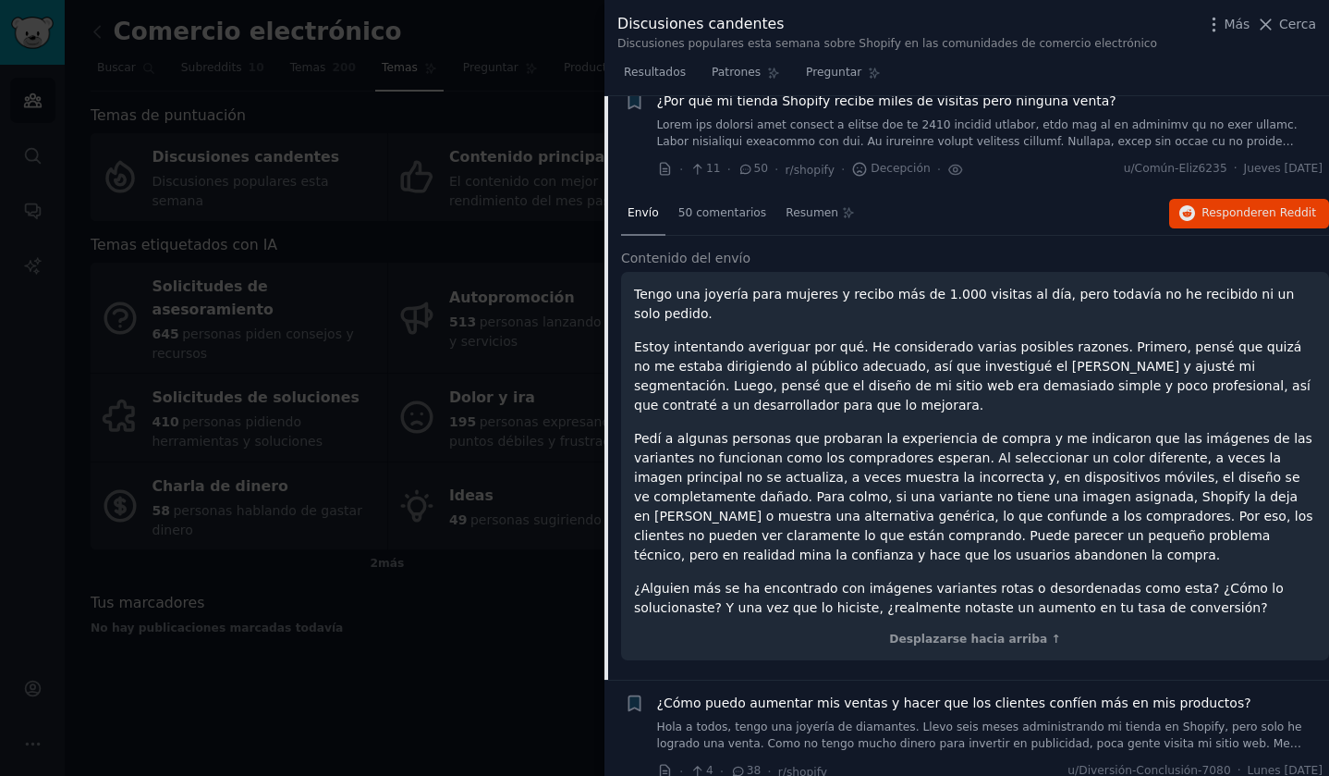
scroll to position [283, 0]
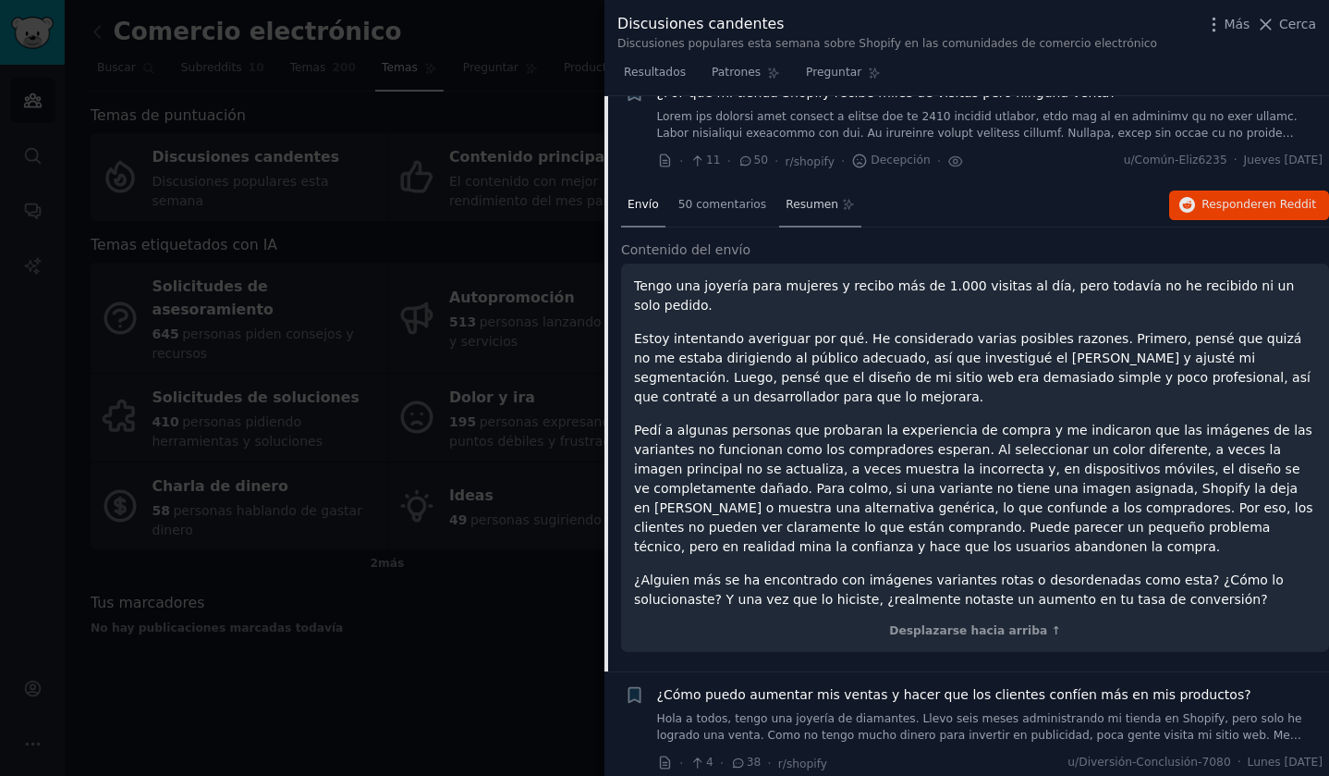
click at [810, 205] on font "Resumen" at bounding box center [812, 204] width 53 height 13
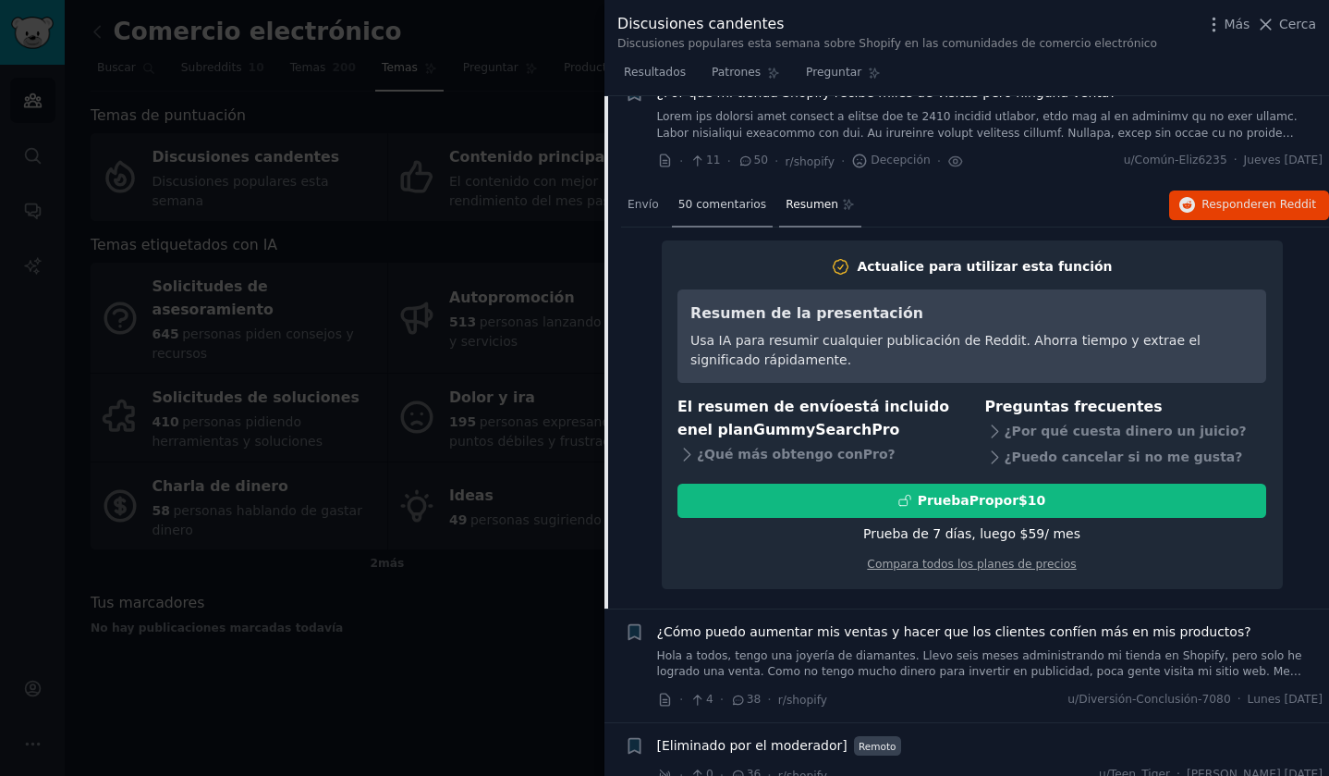
click at [707, 202] on font "50 comentarios" at bounding box center [722, 204] width 89 height 13
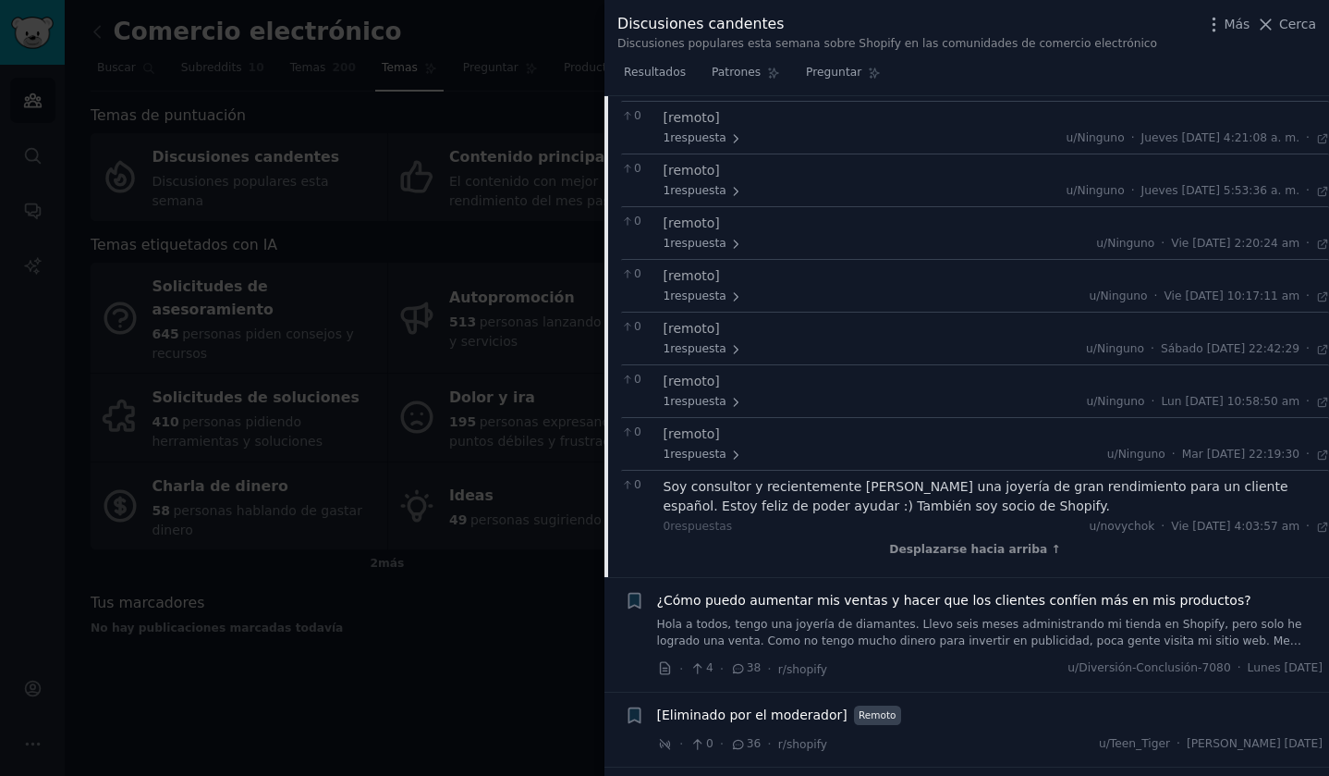
scroll to position [1757, 0]
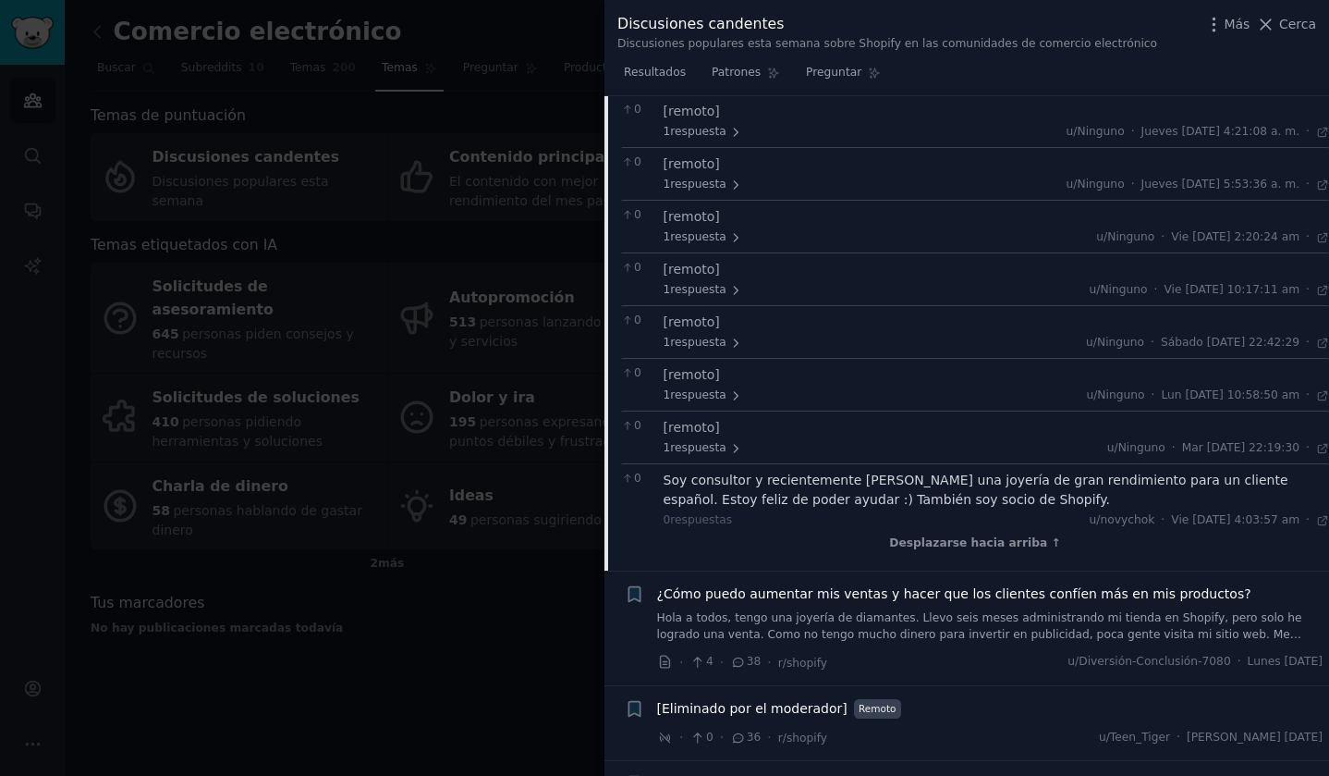
click at [741, 665] on icon at bounding box center [739, 661] width 10 height 8
click at [739, 663] on icon at bounding box center [738, 661] width 17 height 13
click at [1040, 542] on font "Desplazarse hacia arriba ↑" at bounding box center [974, 542] width 171 height 13
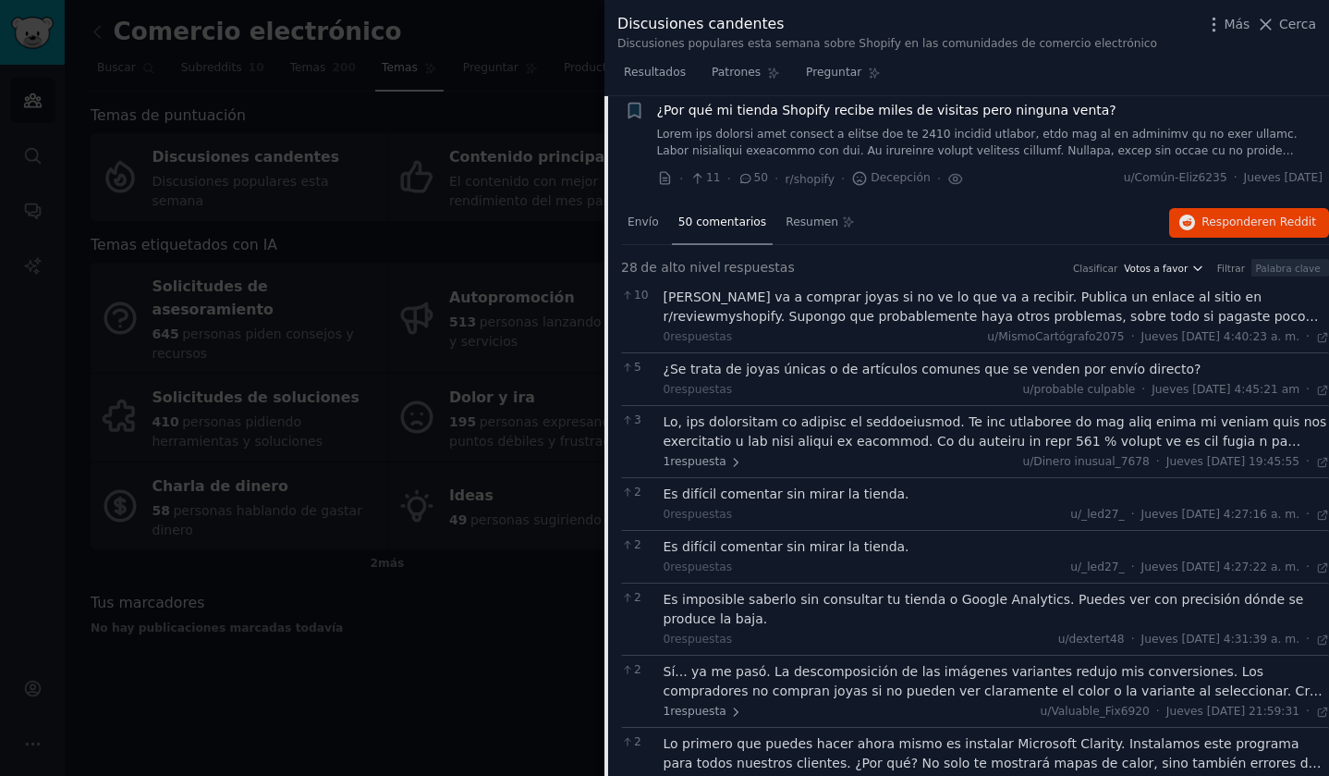
scroll to position [263, 0]
click at [739, 71] on font "Patrones" at bounding box center [736, 72] width 49 height 13
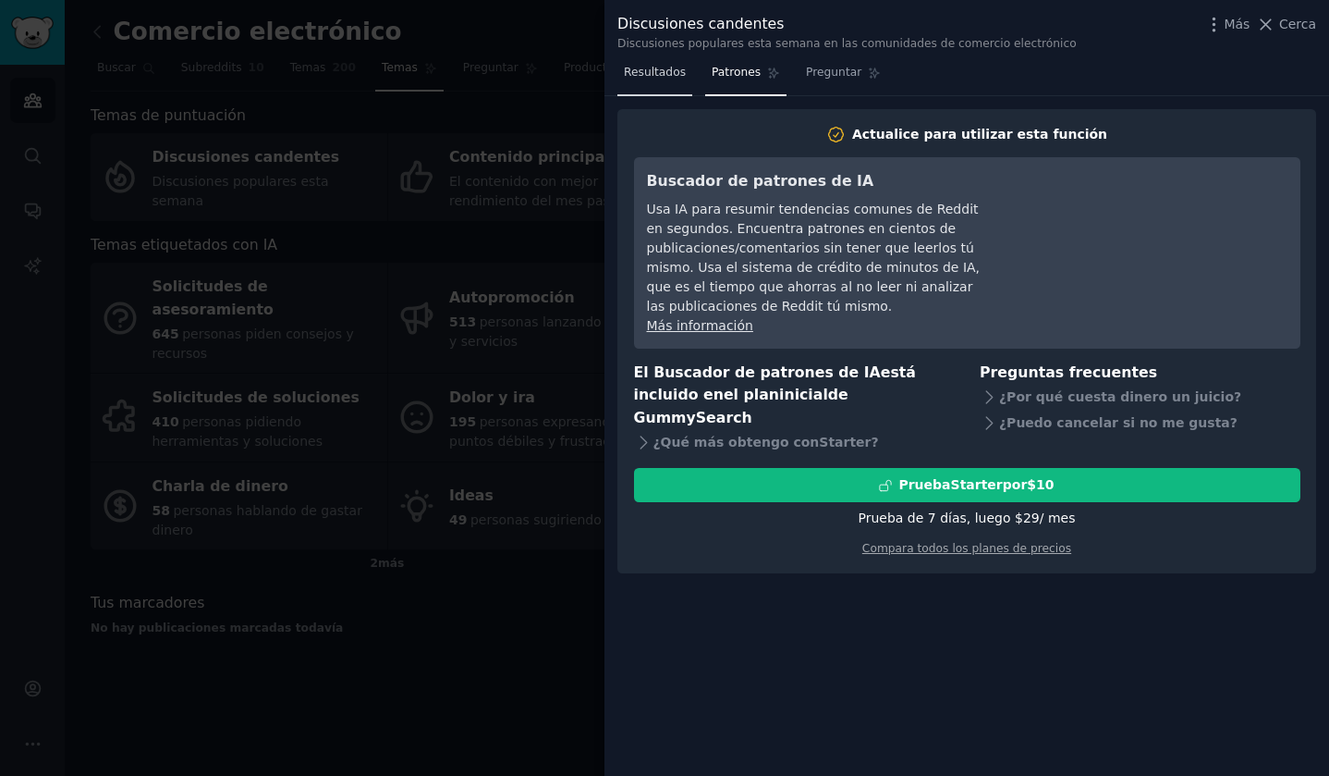
click at [650, 68] on font "Resultados" at bounding box center [655, 72] width 62 height 13
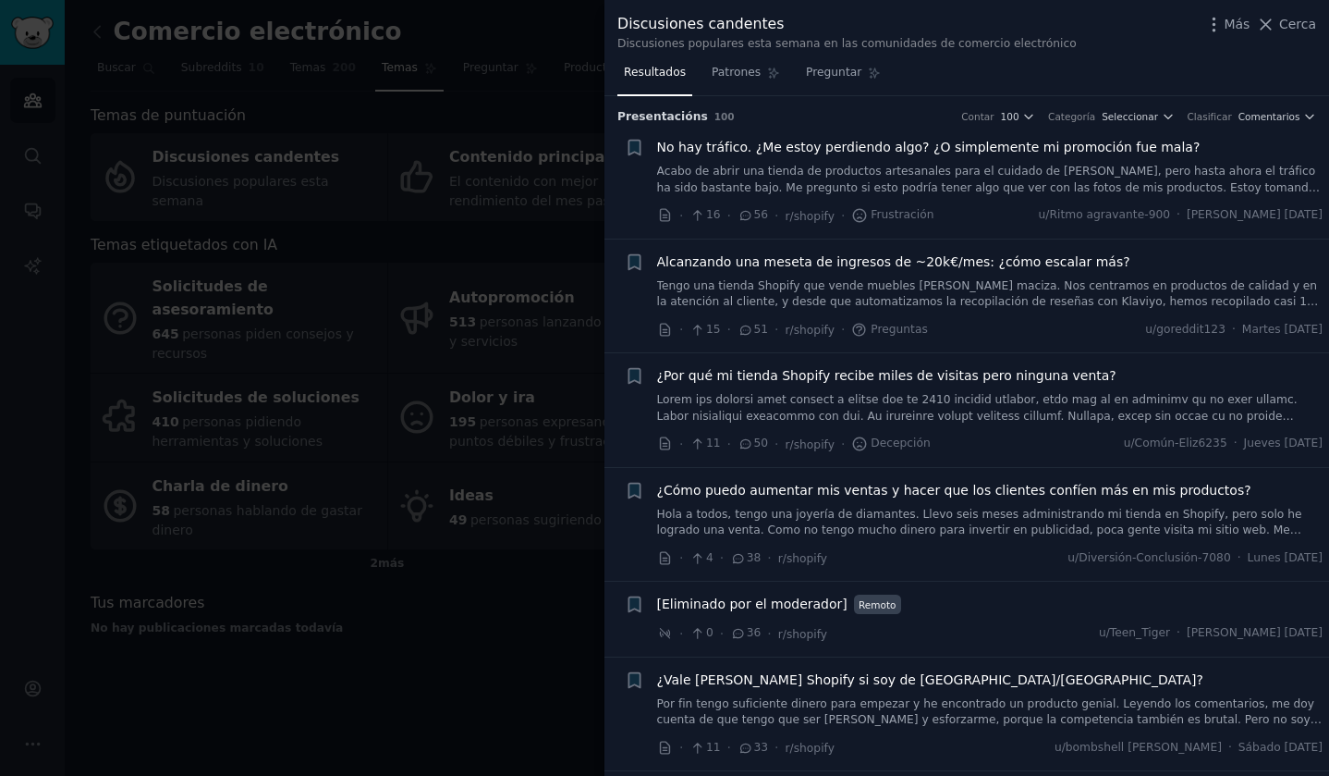
click at [742, 445] on icon at bounding box center [746, 443] width 17 height 13
click at [754, 445] on font "50" at bounding box center [761, 442] width 15 height 13
click at [694, 407] on link at bounding box center [990, 408] width 666 height 32
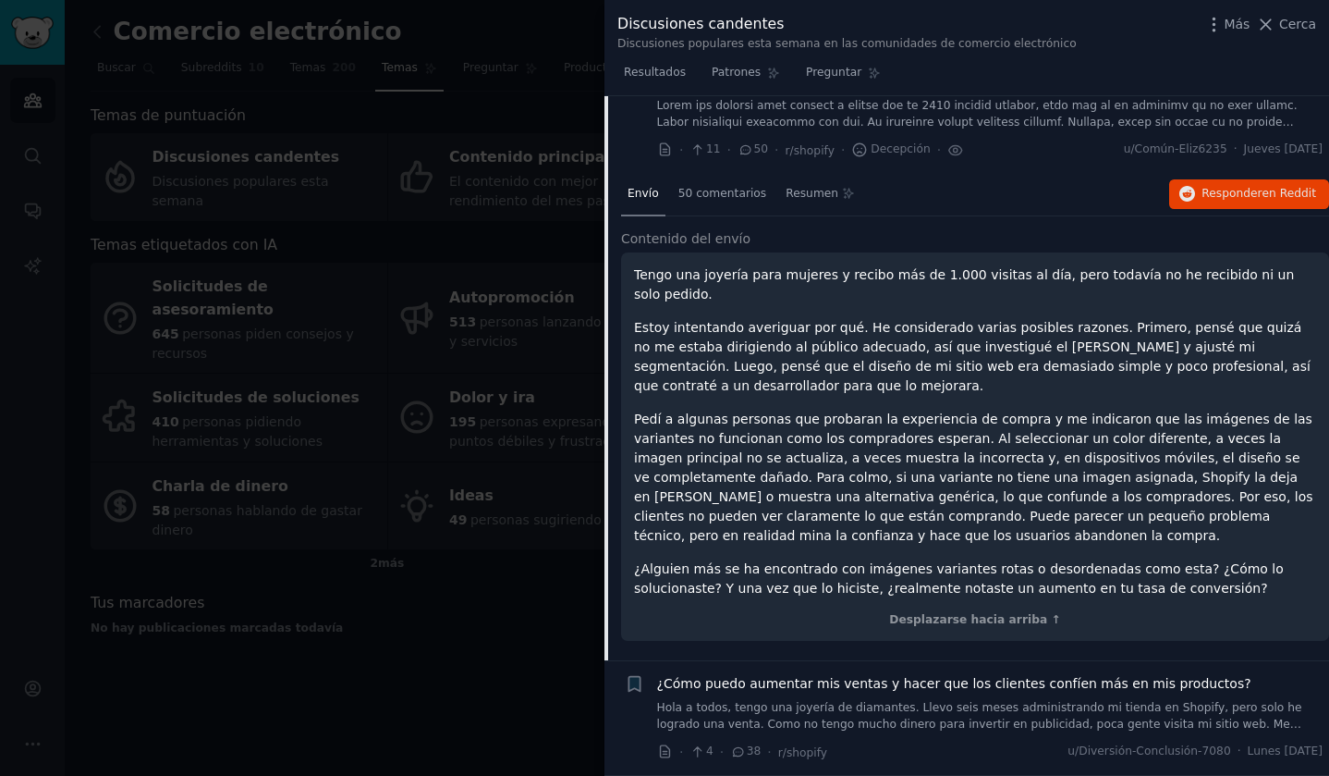
scroll to position [304, 0]
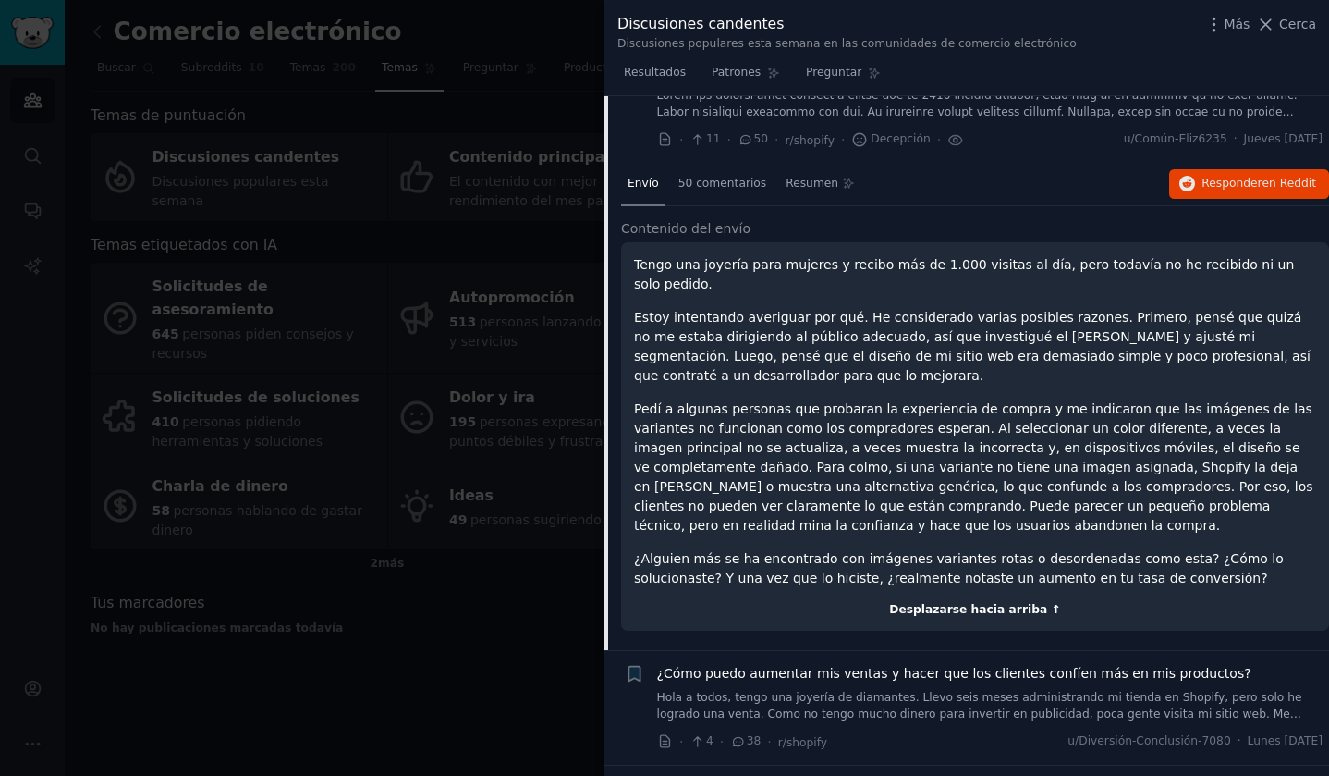
click at [973, 603] on font "Desplazarse hacia arriba ↑" at bounding box center [974, 609] width 171 height 13
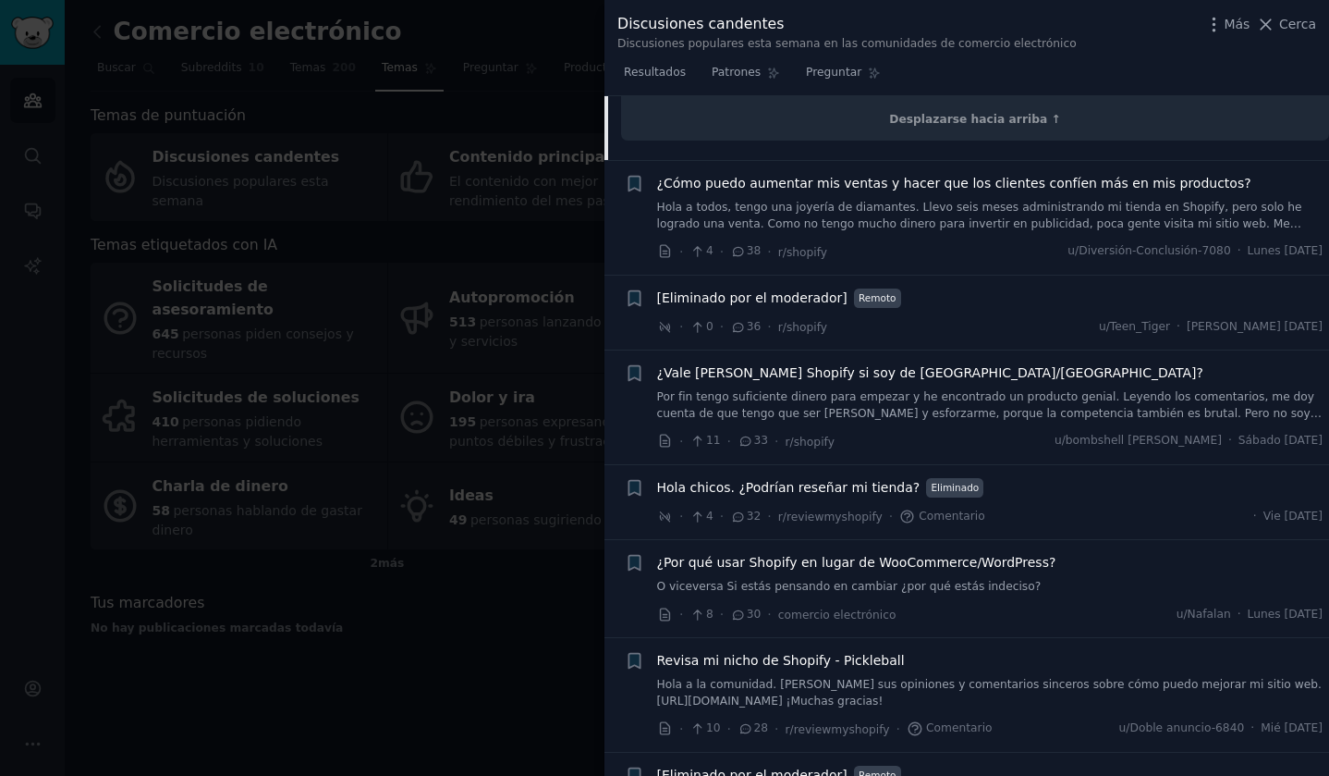
scroll to position [796, 0]
click at [832, 388] on font "Por fin tengo suficiente dinero para empezar y he encontrado un producto genial…" at bounding box center [990, 419] width 666 height 62
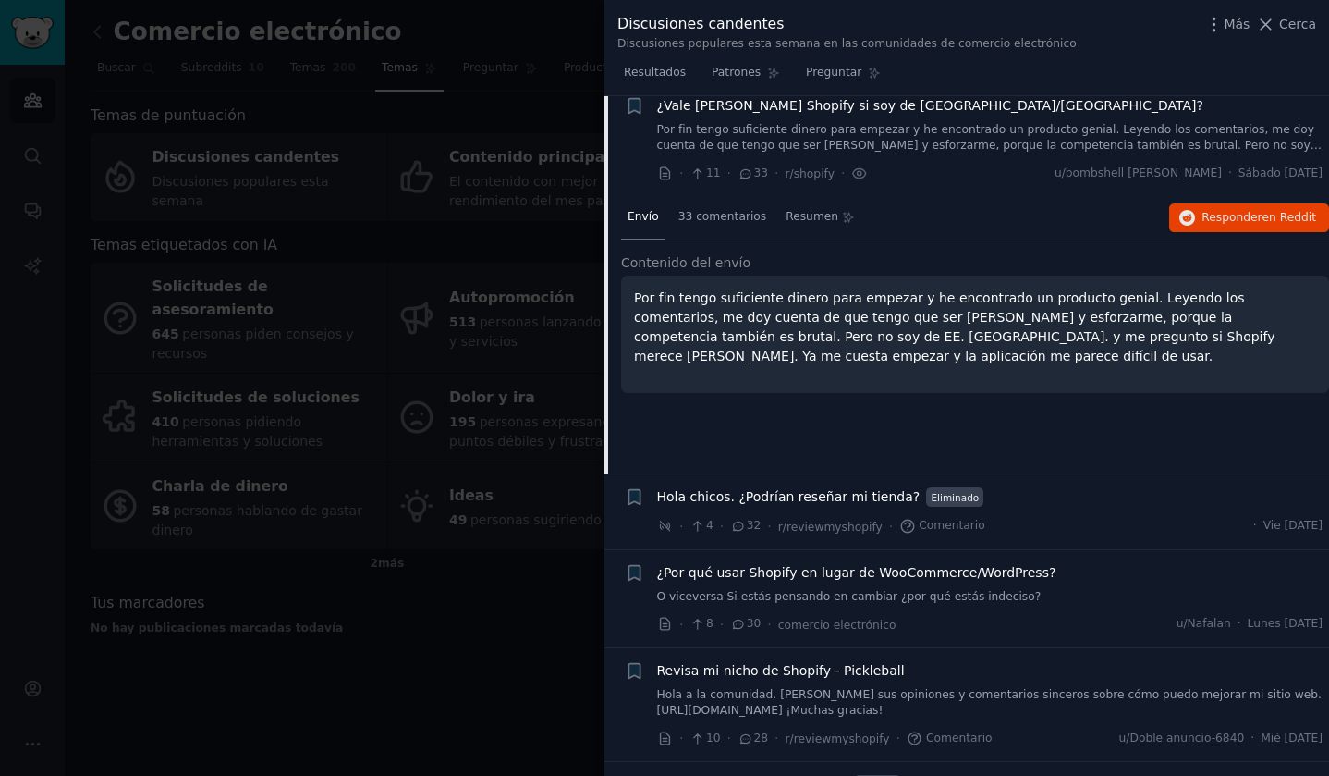
scroll to position [566, 0]
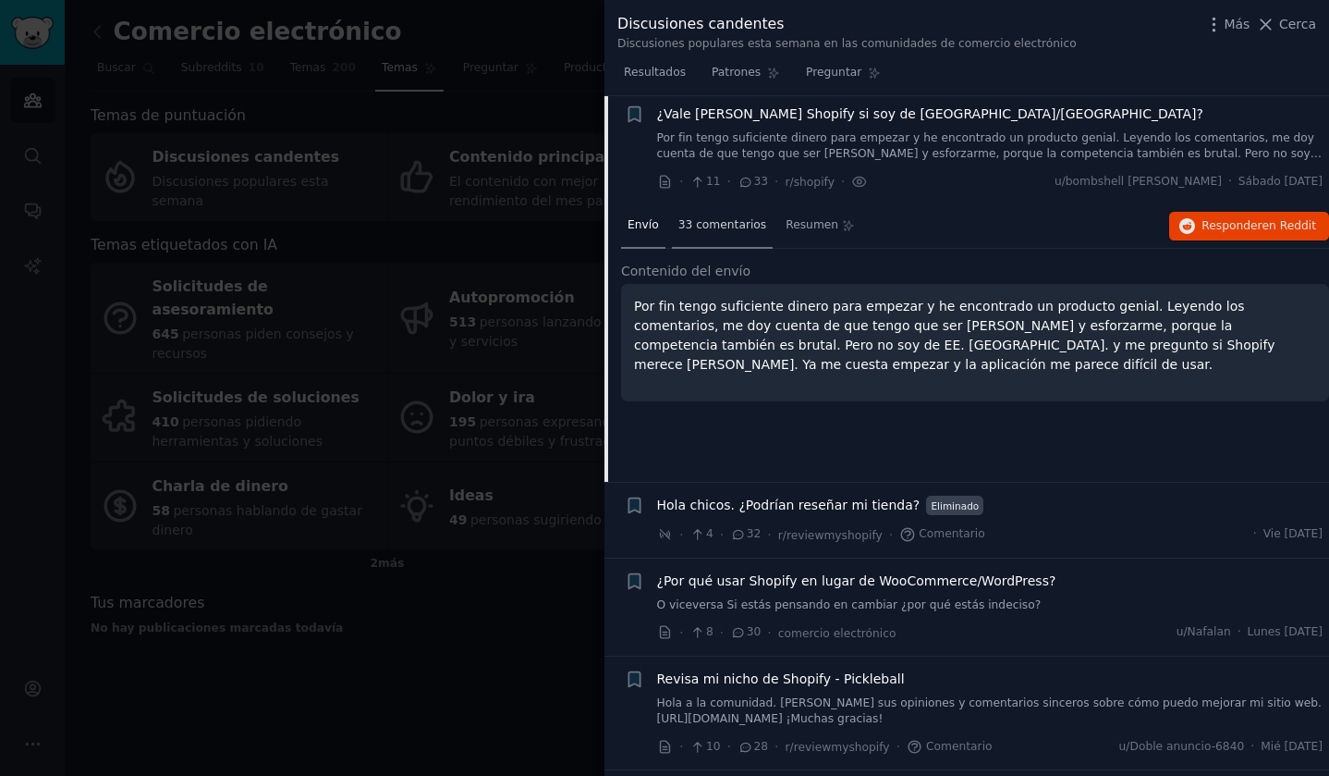
click at [726, 226] on font "33 comentarios" at bounding box center [722, 224] width 89 height 13
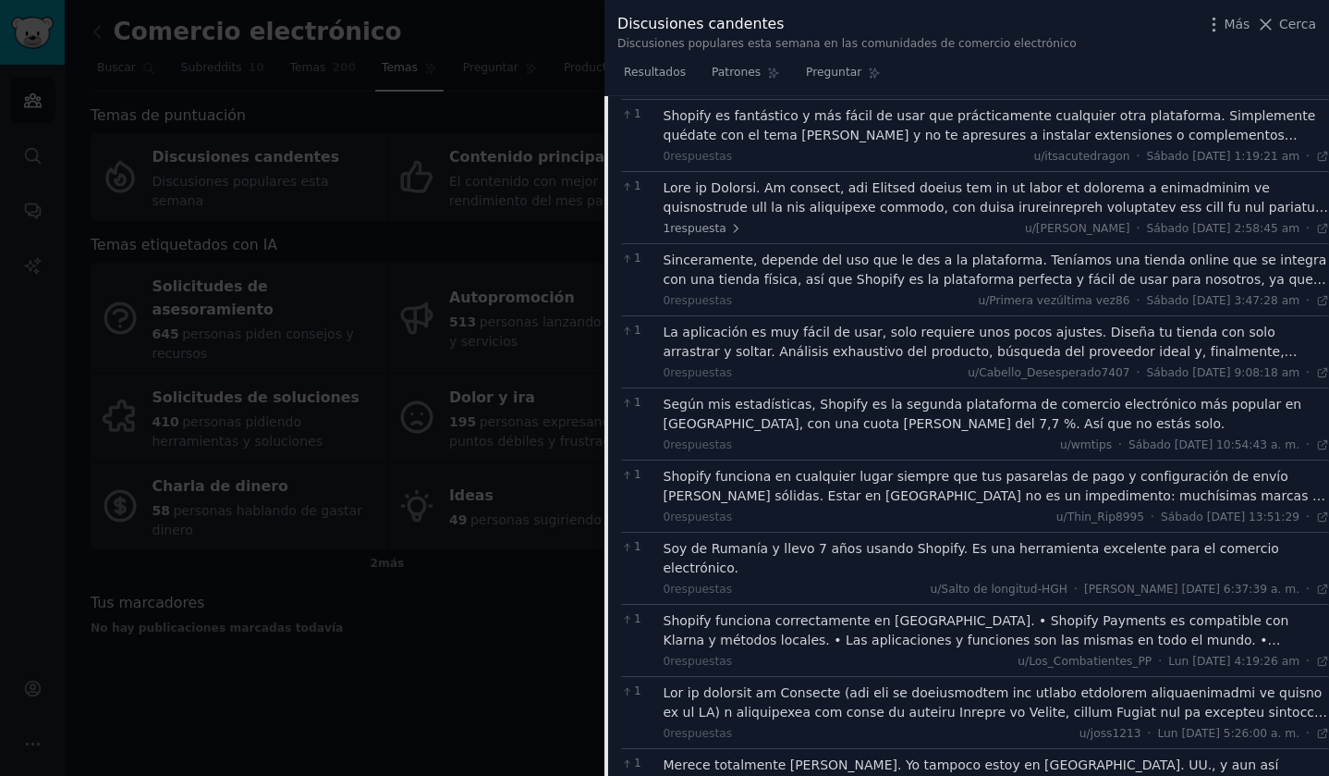
scroll to position [1167, 0]
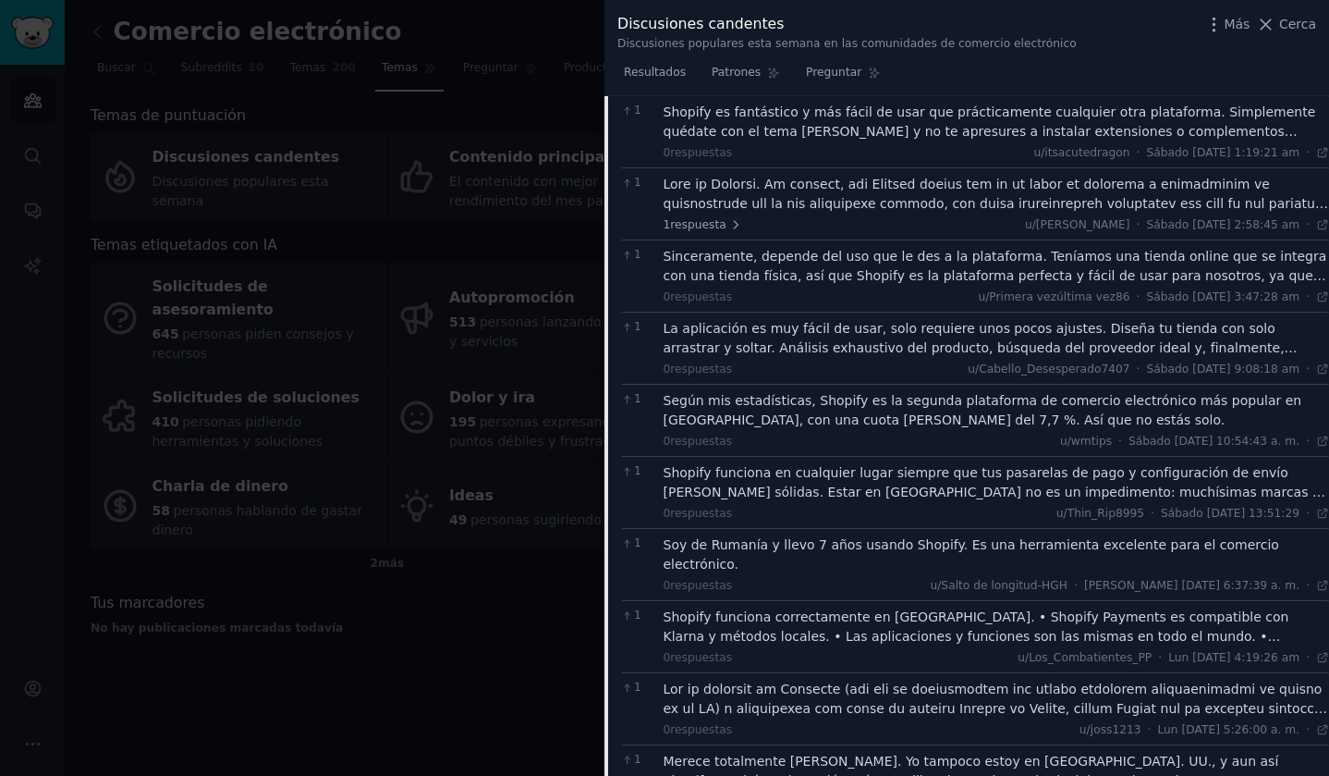
click at [1265, 19] on icon at bounding box center [1265, 24] width 19 height 19
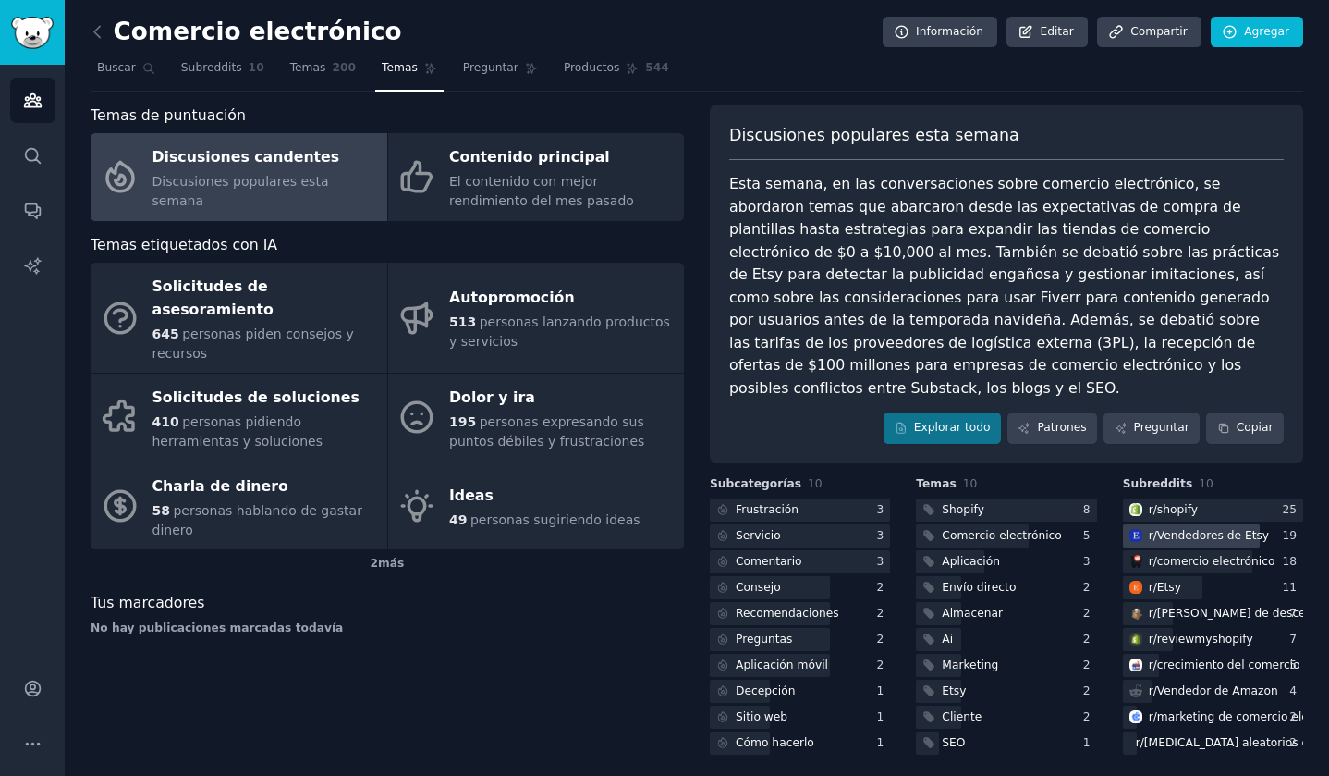
click at [1211, 529] on font "Vendedores de Etsy" at bounding box center [1213, 535] width 112 height 13
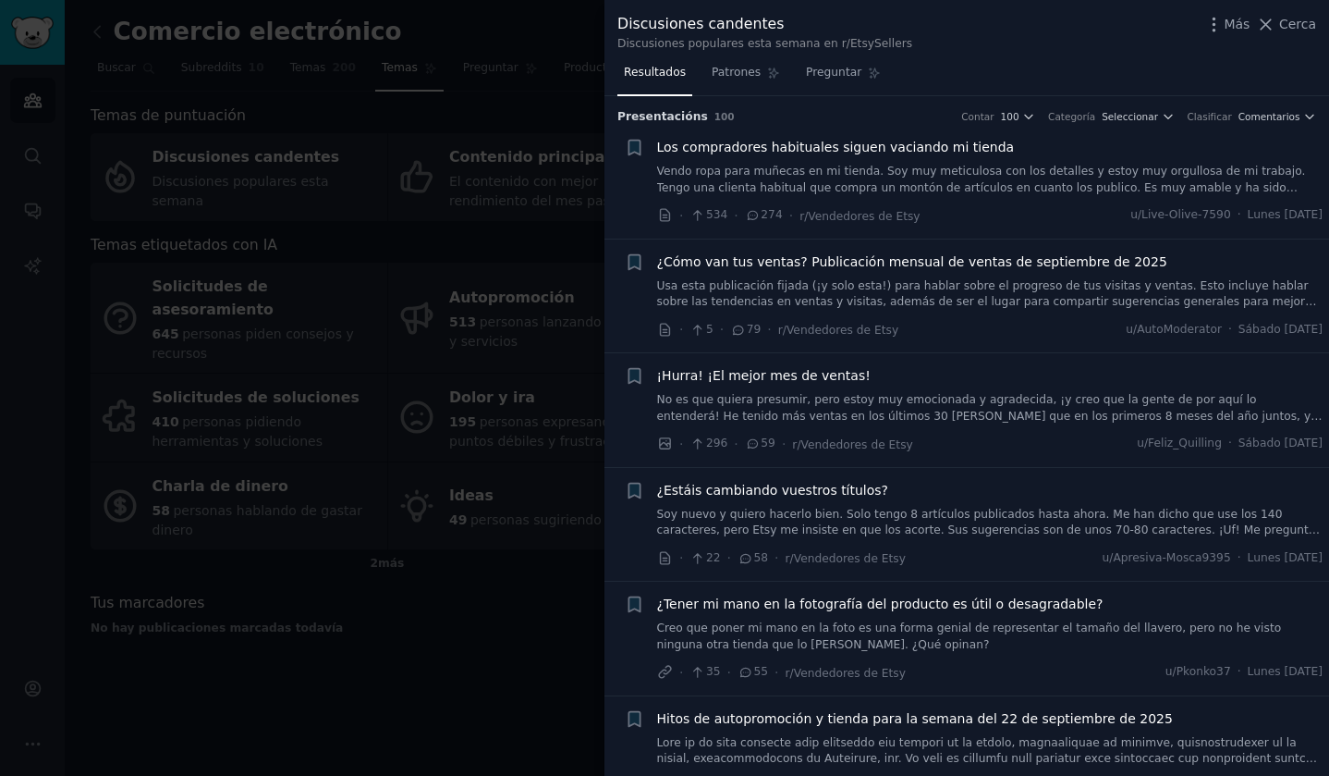
click at [750, 172] on font "Vendo ropa para muñecas en mi tienda. Soy muy meticulosa con los detalles y est…" at bounding box center [983, 220] width 652 height 110
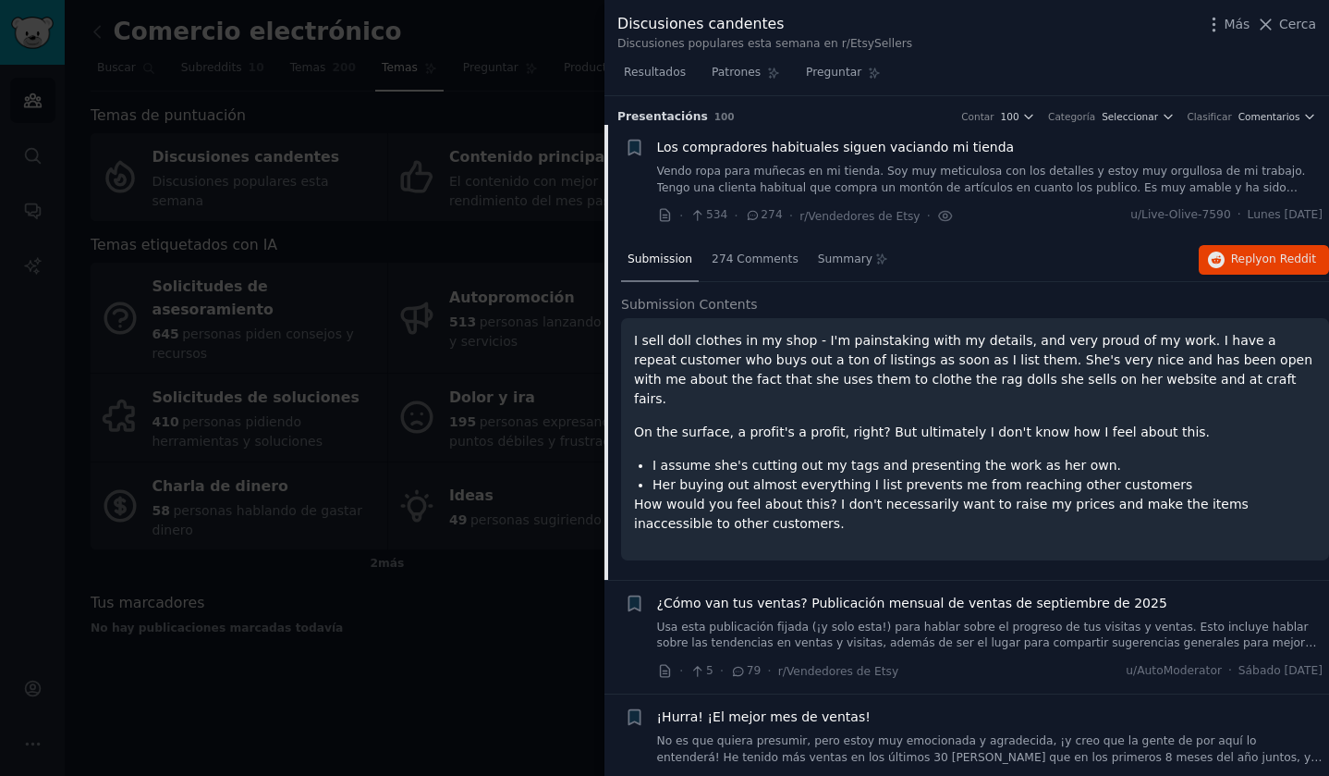
scroll to position [30, 0]
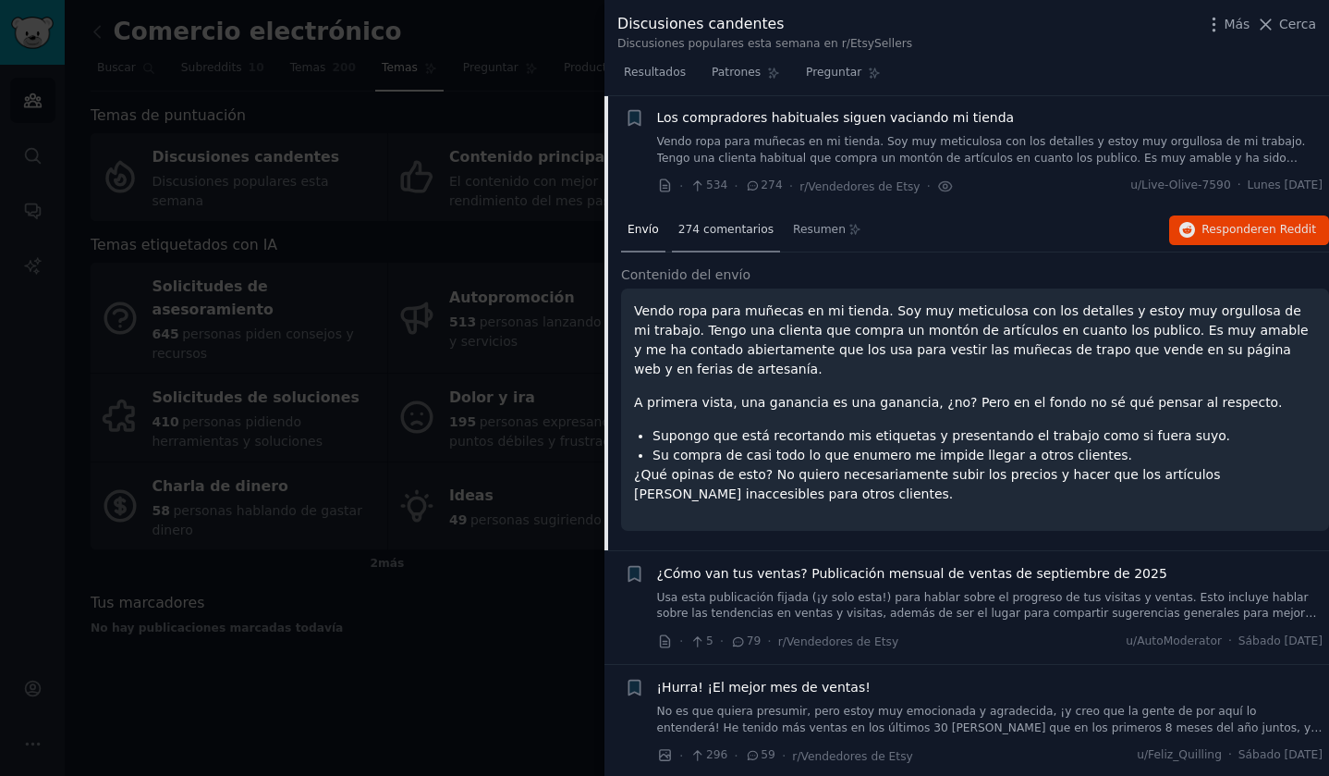
click at [718, 229] on font "274 comentarios" at bounding box center [725, 229] width 95 height 13
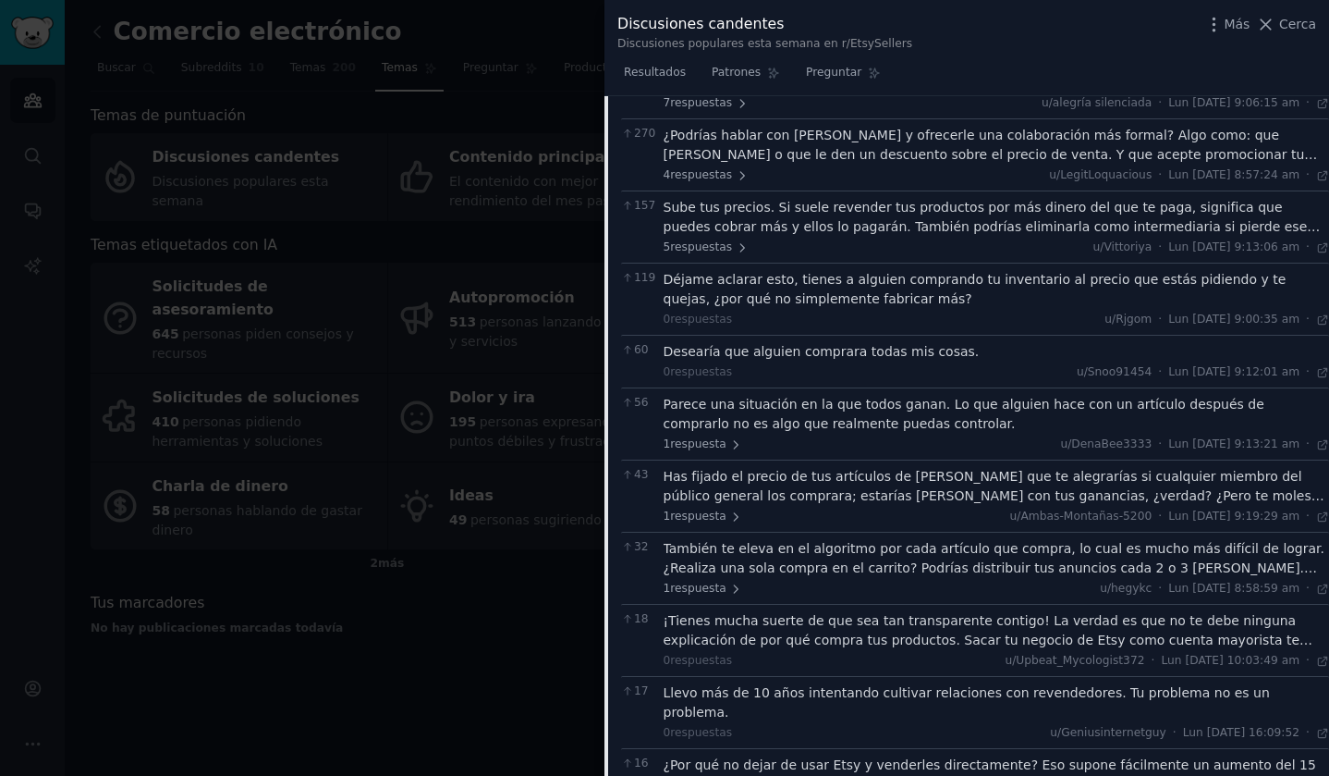
scroll to position [0, 0]
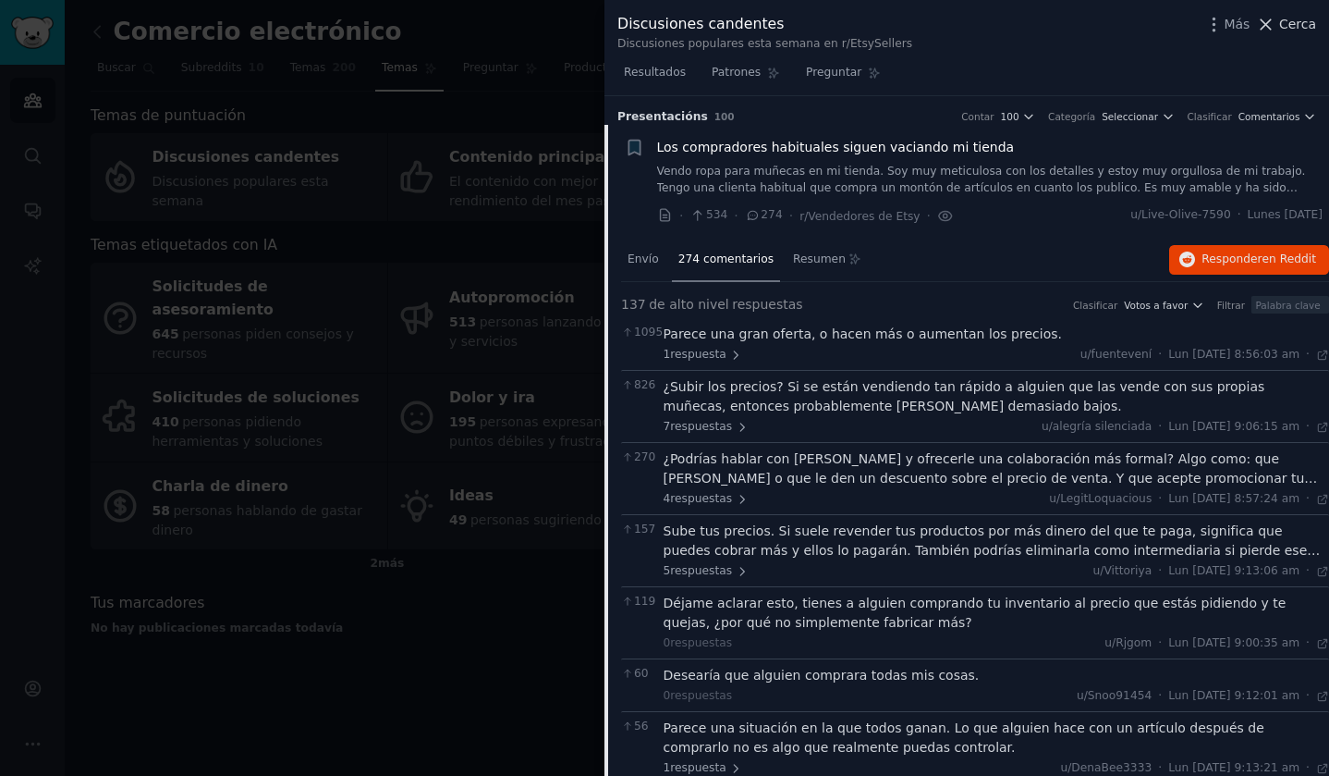
click at [1274, 24] on icon at bounding box center [1265, 24] width 19 height 19
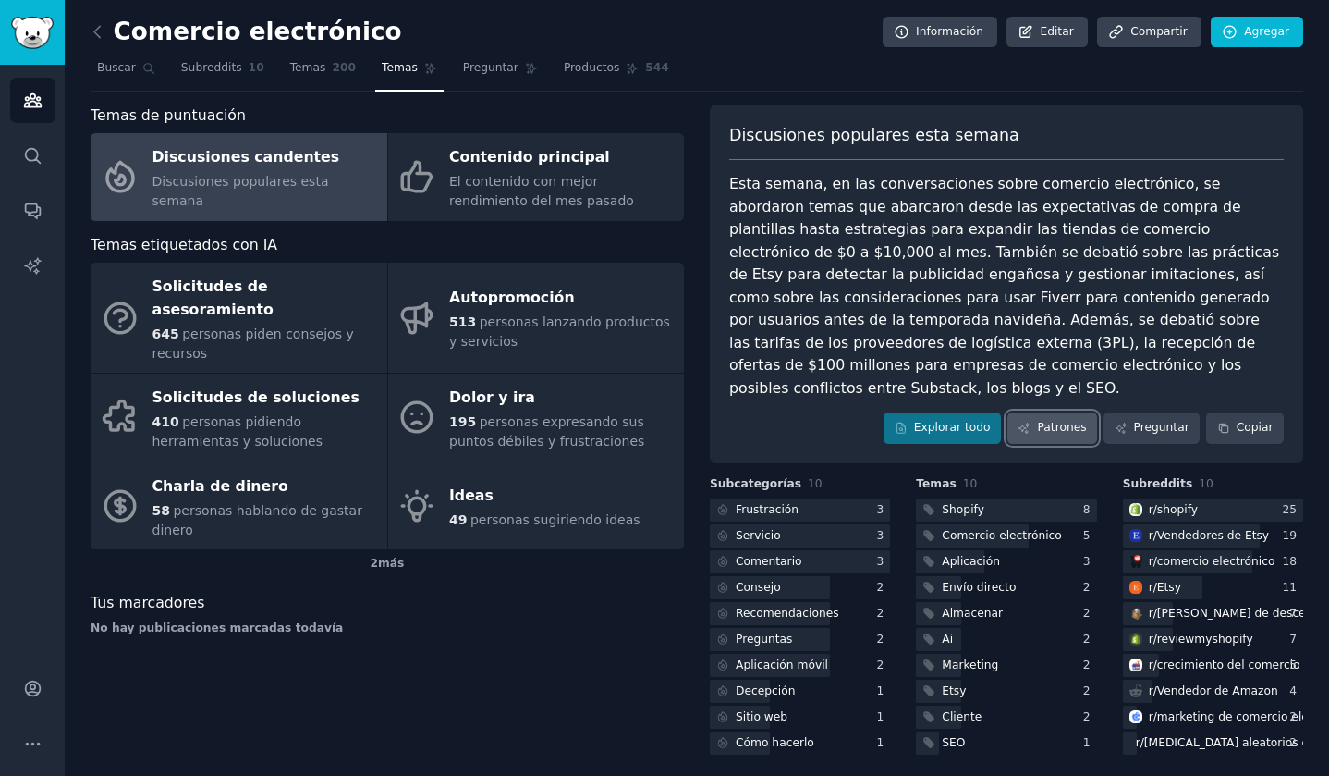
click at [1075, 421] on font "Patrones" at bounding box center [1061, 427] width 49 height 13
